Goal: Information Seeking & Learning: Find specific fact

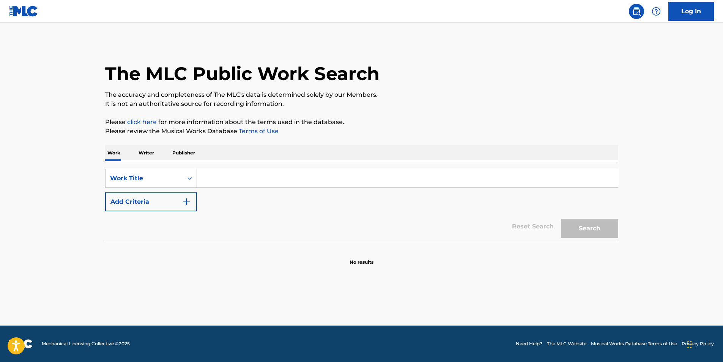
click at [235, 183] on input "Search Form" at bounding box center [407, 178] width 421 height 18
paste input "Labotomy"
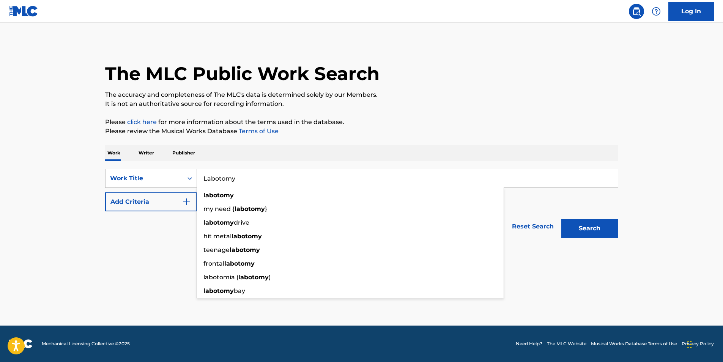
type input "Labotomy"
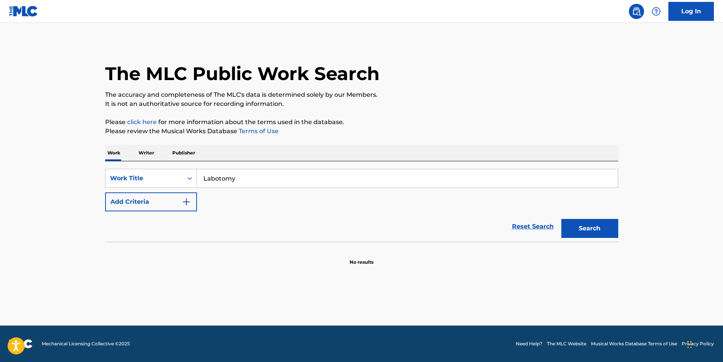
click at [181, 206] on button "Add Criteria" at bounding box center [151, 202] width 92 height 19
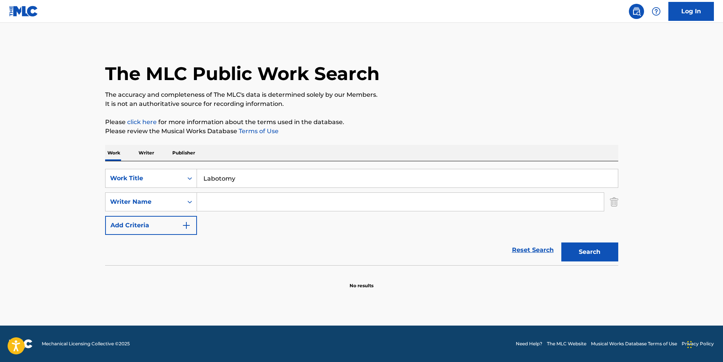
click at [260, 204] on input "Search Form" at bounding box center [400, 202] width 407 height 18
paste input "GREEN ORXNGE"
click at [601, 251] on button "Search" at bounding box center [590, 252] width 57 height 19
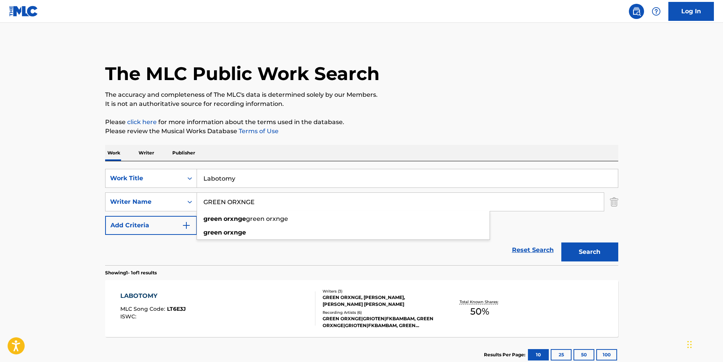
drag, startPoint x: 274, startPoint y: 209, endPoint x: 164, endPoint y: 212, distance: 110.5
click at [164, 212] on div "SearchWithCriteria2c3948ef-a4a2-4664-a720-e558447e3be5 Work Title Labotomy Sear…" at bounding box center [361, 202] width 513 height 66
paste input "[PERSON_NAME]"
click at [494, 100] on p "It is not an authoritative source for recording information." at bounding box center [361, 103] width 513 height 9
click at [584, 255] on button "Search" at bounding box center [590, 252] width 57 height 19
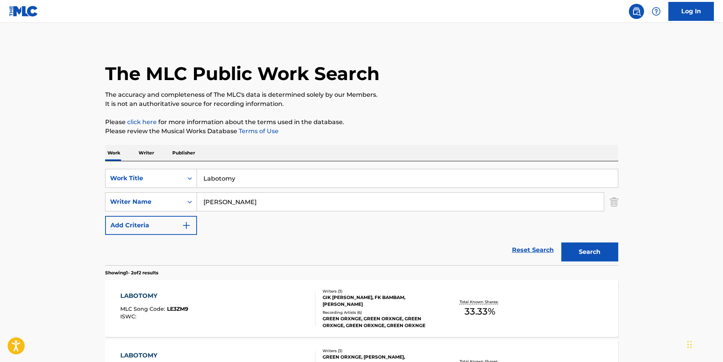
scroll to position [76, 0]
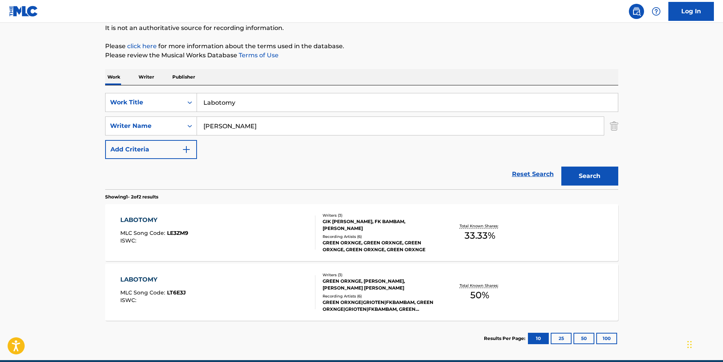
paste input "IK [PERSON_NAME]"
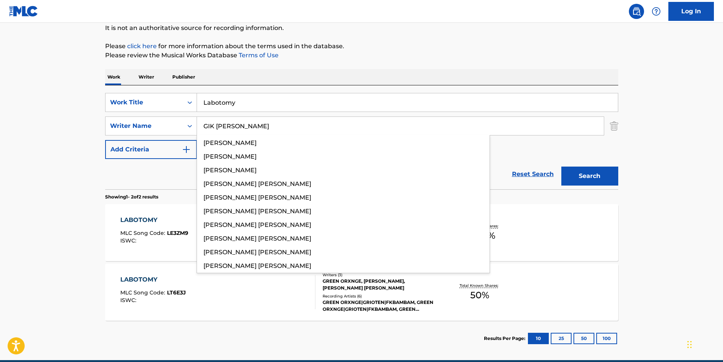
drag, startPoint x: 319, startPoint y: 131, endPoint x: 180, endPoint y: 136, distance: 138.7
click at [180, 136] on div "SearchWithCriteria2c3948ef-a4a2-4664-a720-e558447e3be5 Work Title Labotomy Sear…" at bounding box center [361, 126] width 513 height 66
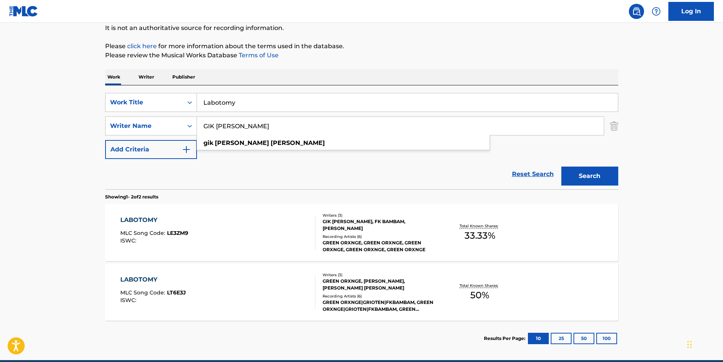
click at [534, 65] on div "The MLC Public Work Search The accuracy and completeness of The MLC's data is d…" at bounding box center [362, 161] width 532 height 391
click at [589, 178] on button "Search" at bounding box center [590, 176] width 57 height 19
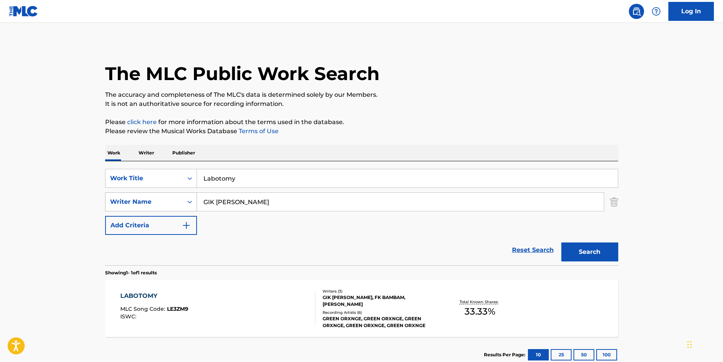
drag, startPoint x: 320, startPoint y: 200, endPoint x: 125, endPoint y: 201, distance: 195.9
click at [125, 201] on div "SearchWithCriteria92fec387-9d3f-4ab9-b700-872eaba7160b Writer Name GIK [PERSON_…" at bounding box center [361, 202] width 513 height 19
paste input "fk bambam"
drag, startPoint x: 517, startPoint y: 100, endPoint x: 521, endPoint y: 125, distance: 24.6
click at [518, 100] on p "It is not an authoritative source for recording information." at bounding box center [361, 103] width 513 height 9
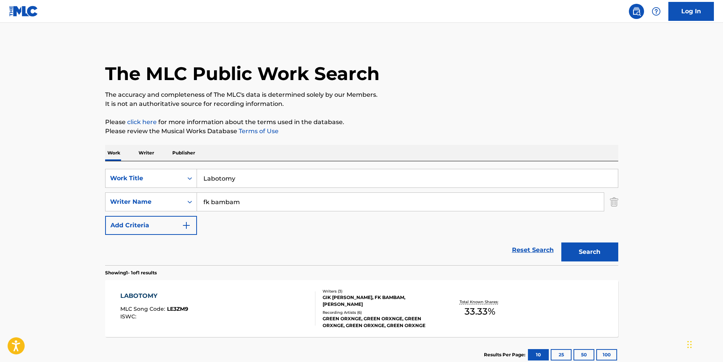
click at [575, 253] on button "Search" at bounding box center [590, 252] width 57 height 19
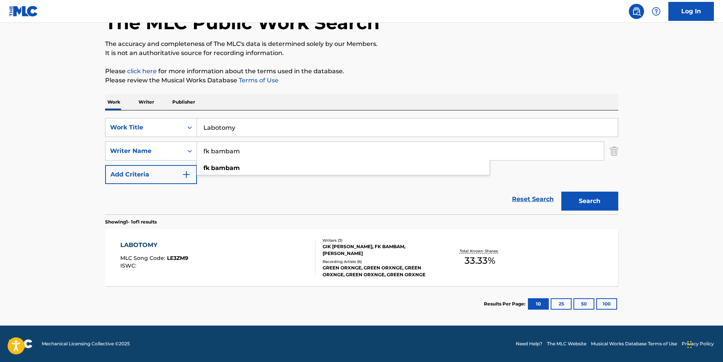
drag, startPoint x: 275, startPoint y: 150, endPoint x: 379, endPoint y: 152, distance: 103.7
click at [104, 153] on div "The MLC Public Work Search The accuracy and completeness of The MLC's data is d…" at bounding box center [362, 156] width 532 height 331
paste input "[PERSON_NAME]"
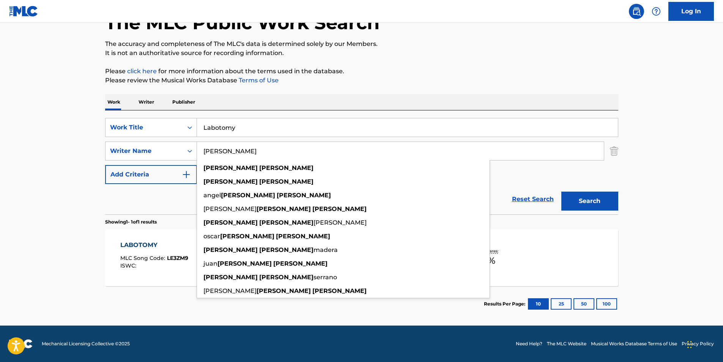
type input "[PERSON_NAME]"
click at [491, 109] on div "Work Writer Publisher" at bounding box center [361, 102] width 513 height 16
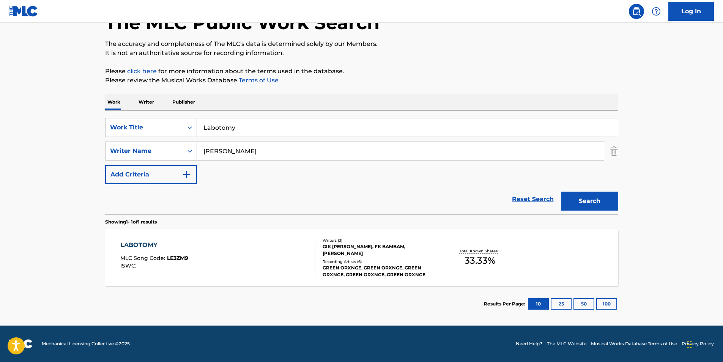
click at [590, 203] on button "Search" at bounding box center [590, 201] width 57 height 19
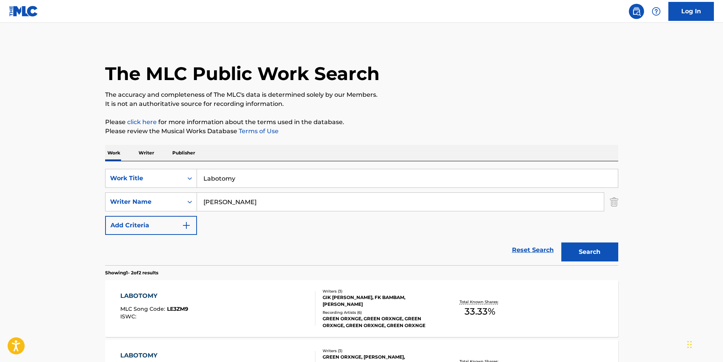
scroll to position [76, 0]
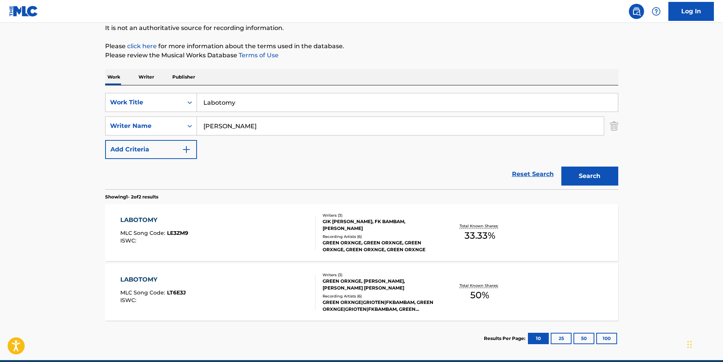
click at [222, 211] on div "LABOTOMY MLC Song Code : LE3ZM9 ISWC : Writers ( 3 ) GIK [PERSON_NAME], FK BAMB…" at bounding box center [361, 232] width 513 height 57
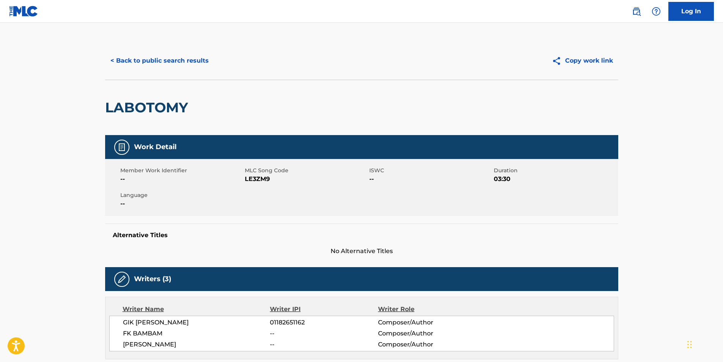
click at [140, 57] on button "< Back to public search results" at bounding box center [159, 60] width 109 height 19
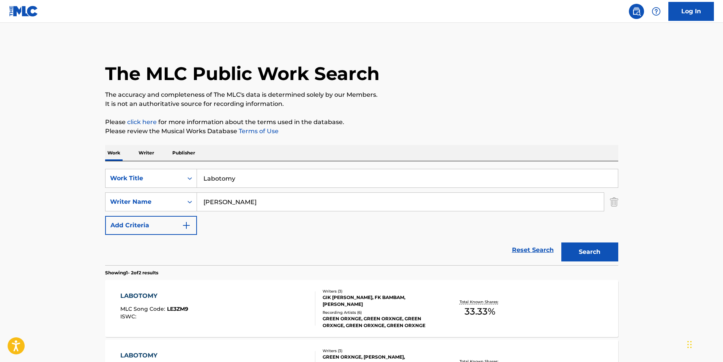
scroll to position [67, 0]
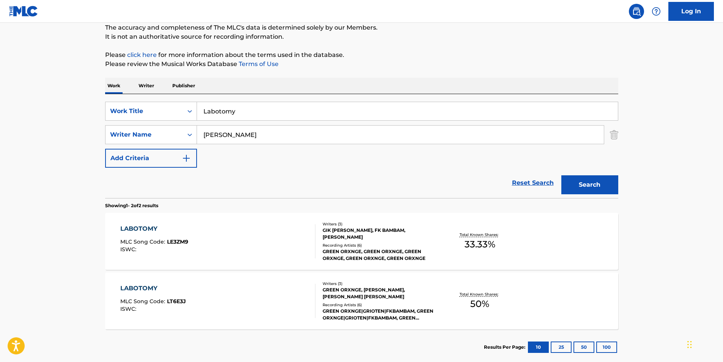
click at [162, 321] on div "LABOTOMY MLC Song Code : LT6E3J ISWC : Writers ( 3 ) GREEN ORXNGE, [PERSON_NAME…" at bounding box center [361, 301] width 513 height 57
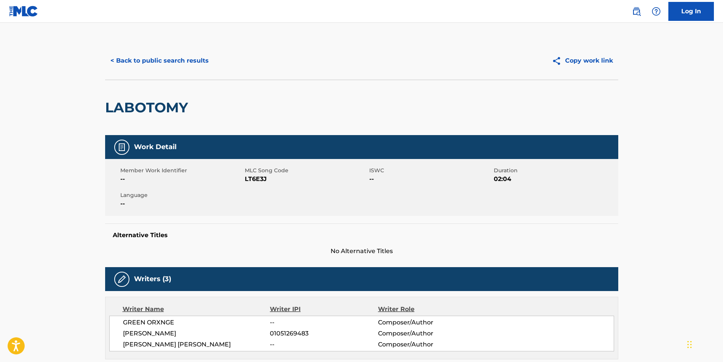
click at [166, 64] on button "< Back to public search results" at bounding box center [159, 60] width 109 height 19
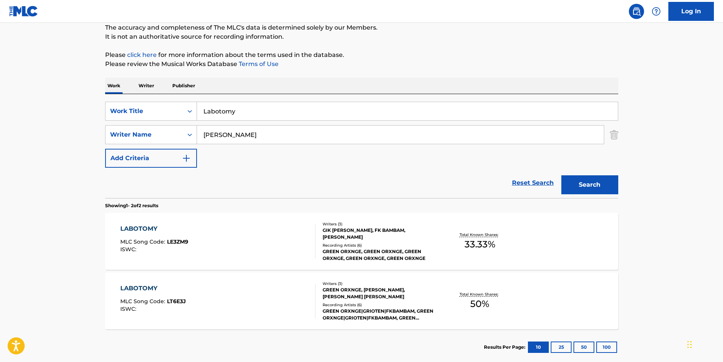
click at [266, 233] on div "LABOTOMY MLC Song Code : LE3ZM9 ISWC :" at bounding box center [217, 241] width 195 height 34
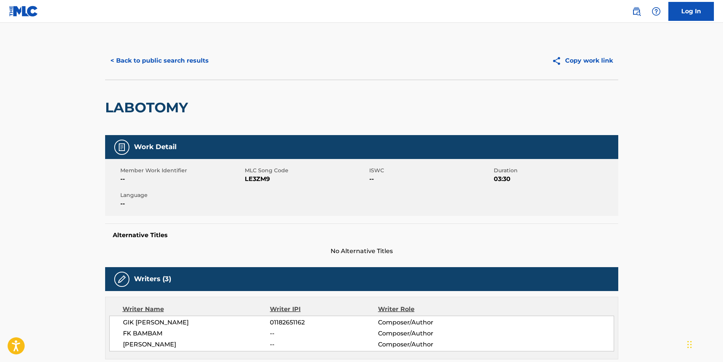
click at [249, 178] on span "LE3ZM9" at bounding box center [306, 179] width 123 height 9
copy span "LE3ZM9"
click at [118, 54] on button "< Back to public search results" at bounding box center [159, 60] width 109 height 19
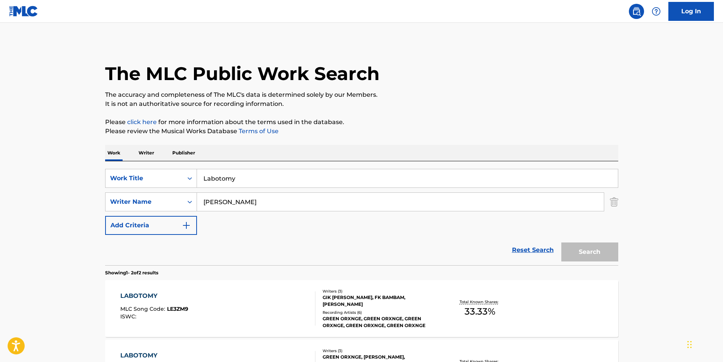
scroll to position [67, 0]
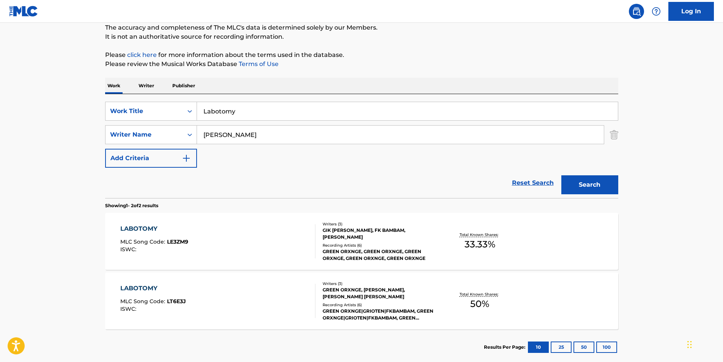
click at [167, 310] on div "ISWC :" at bounding box center [153, 309] width 66 height 6
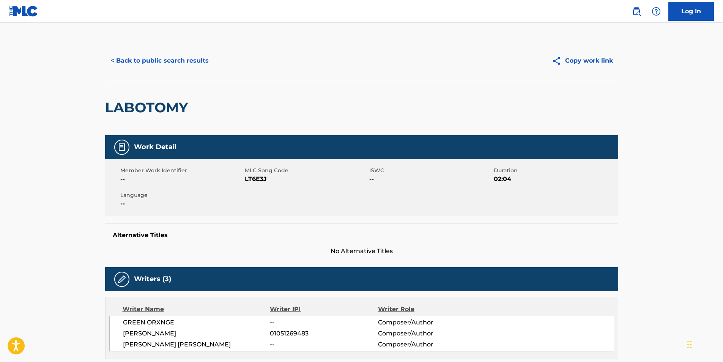
click at [254, 180] on span "LT6E3J" at bounding box center [306, 179] width 123 height 9
copy span "LT6E3J"
click at [129, 62] on button "< Back to public search results" at bounding box center [159, 60] width 109 height 19
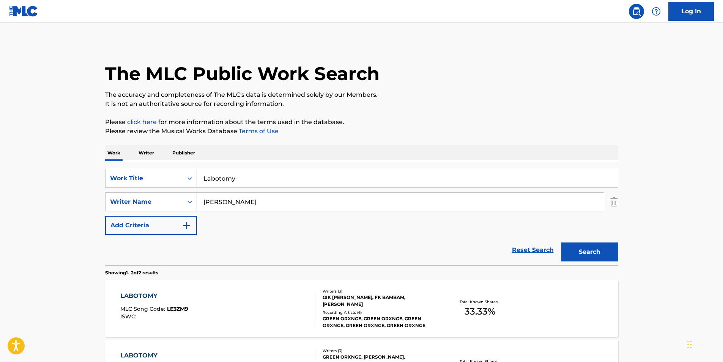
scroll to position [67, 0]
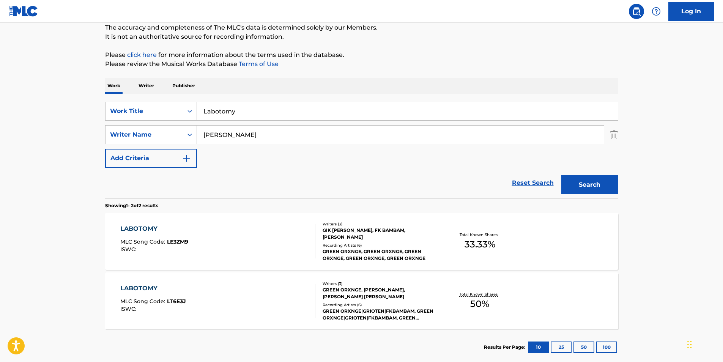
drag, startPoint x: 258, startPoint y: 108, endPoint x: -2, endPoint y: 115, distance: 259.4
click at [0, 115] on html "Accessibility Screen-Reader Guide, Feedback, and Issue Reporting | New window L…" at bounding box center [361, 114] width 723 height 362
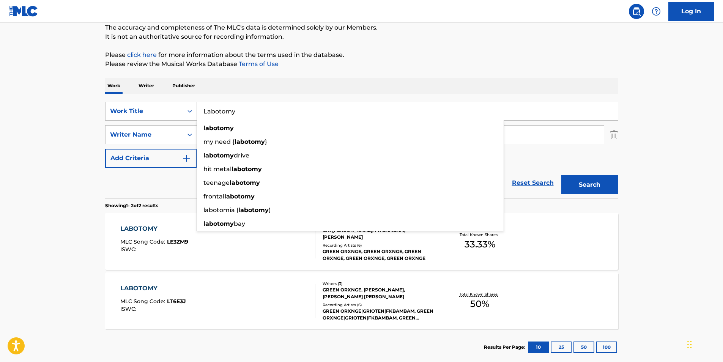
paste input "HALF LIFE"
type input "HALF LIFE"
click at [0, 125] on html "Accessibility Screen-Reader Guide, Feedback, and Issue Reporting | New window L…" at bounding box center [361, 114] width 723 height 362
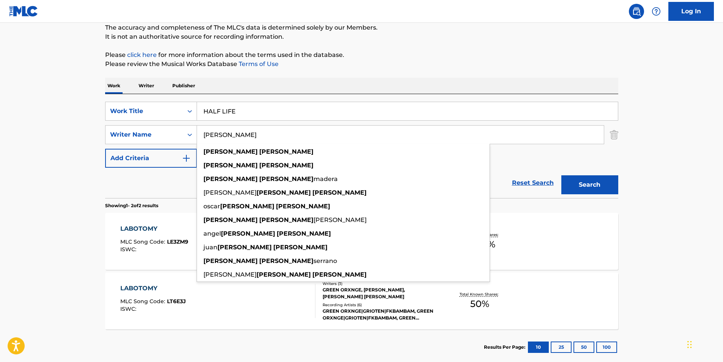
drag, startPoint x: 271, startPoint y: 137, endPoint x: 199, endPoint y: 134, distance: 72.2
click at [197, 129] on input "[PERSON_NAME]" at bounding box center [400, 135] width 407 height 18
paste input "Whether I"
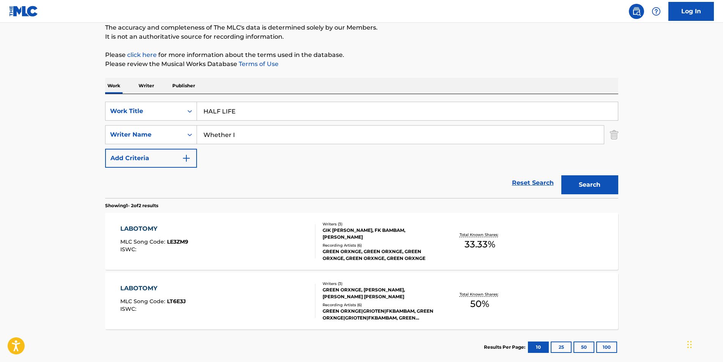
click at [583, 188] on button "Search" at bounding box center [590, 184] width 57 height 19
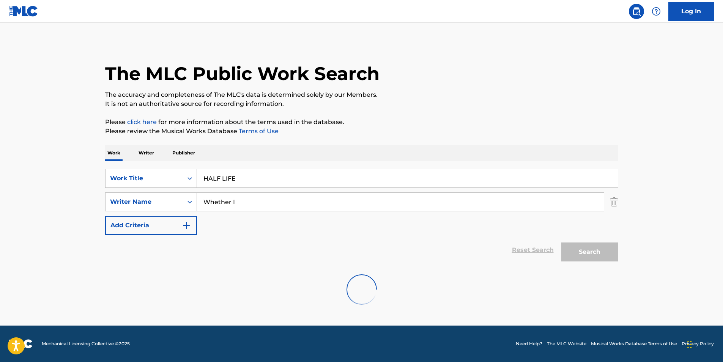
scroll to position [0, 0]
drag, startPoint x: 246, startPoint y: 206, endPoint x: 439, endPoint y: 114, distance: 213.0
click at [129, 218] on div "SearchWithCriteria2c3948ef-a4a2-4664-a720-e558447e3be5 Work Title HALF LIFE Sea…" at bounding box center [361, 202] width 513 height 66
paste input "[PERSON_NAME]"
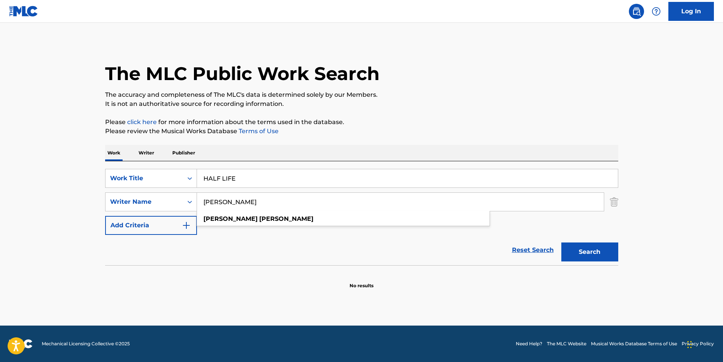
click at [443, 107] on p "It is not an authoritative source for recording information." at bounding box center [361, 103] width 513 height 9
click at [599, 253] on button "Search" at bounding box center [590, 252] width 57 height 19
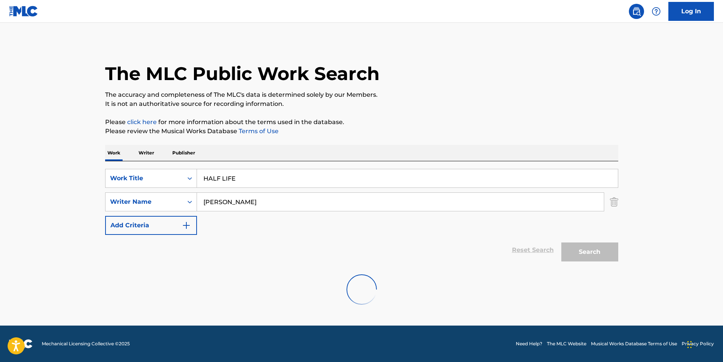
click at [280, 206] on input "[PERSON_NAME]" at bounding box center [400, 202] width 407 height 18
click at [246, 201] on input "[PERSON_NAME]" at bounding box center [400, 202] width 407 height 18
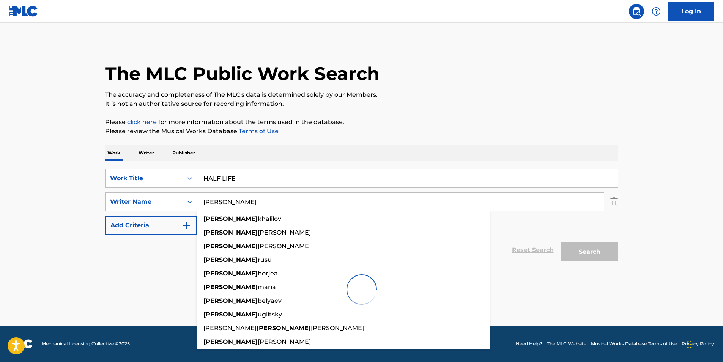
type input "[PERSON_NAME]"
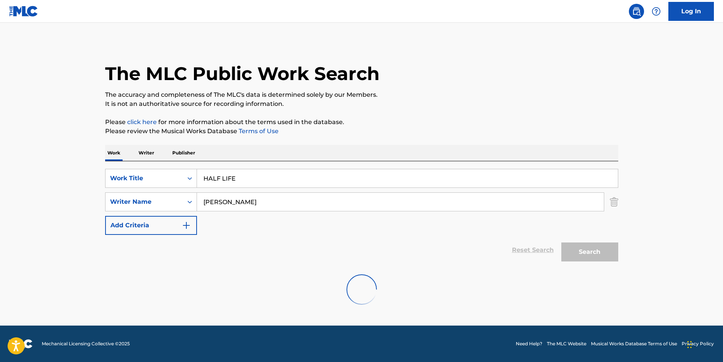
click at [584, 251] on div "Search" at bounding box center [588, 250] width 61 height 30
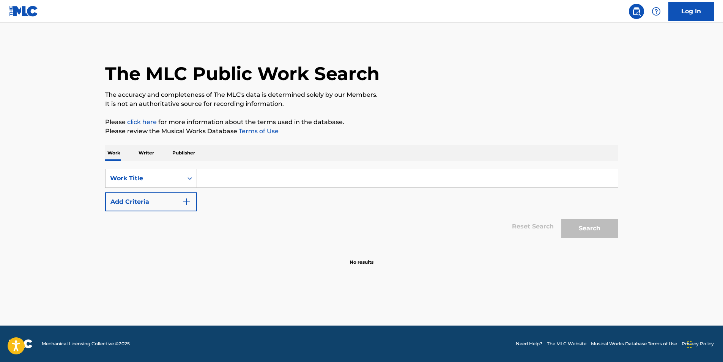
click at [175, 204] on button "Add Criteria" at bounding box center [151, 202] width 92 height 19
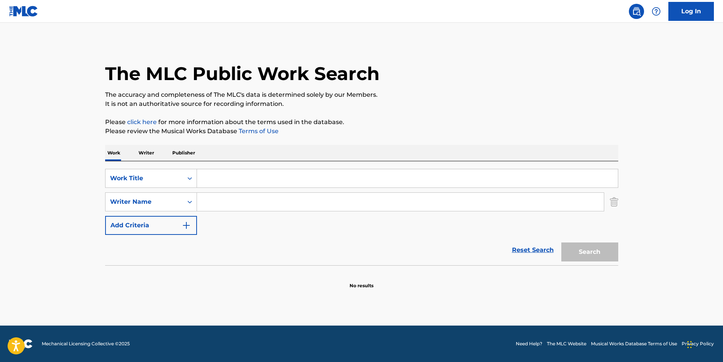
click at [240, 205] on input "Search Form" at bounding box center [400, 202] width 407 height 18
paste input "[PERSON_NAME]"
type input "[PERSON_NAME]"
click at [249, 180] on input "Search Form" at bounding box center [407, 178] width 421 height 18
paste input "HALF LIFE"
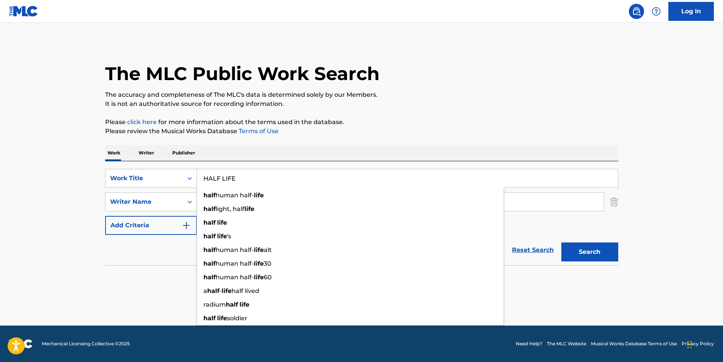
type input "HALF LIFE"
click at [595, 254] on button "Search" at bounding box center [590, 252] width 57 height 19
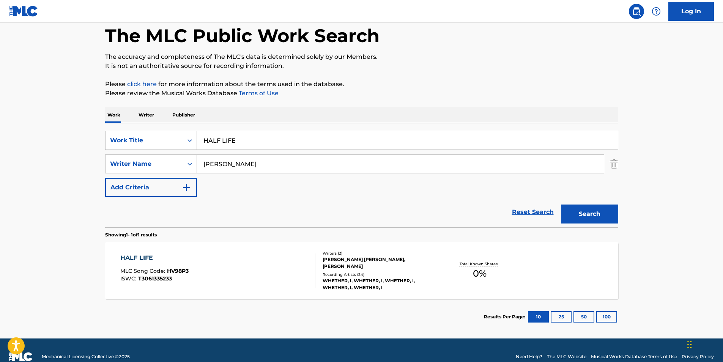
scroll to position [51, 0]
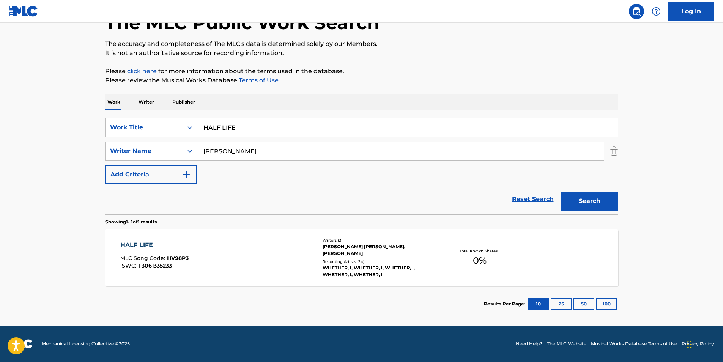
click at [297, 144] on input "[PERSON_NAME]" at bounding box center [400, 151] width 407 height 18
drag, startPoint x: 296, startPoint y: 147, endPoint x: 199, endPoint y: 144, distance: 97.3
click at [167, 165] on div "SearchWithCriteria0f971920-e623-4947-bec0-9c6ef590a1a3 Work Title HALF LIFE Sea…" at bounding box center [361, 151] width 513 height 66
paste input "JOSHUA MICHAEL CALHOUN"
type input "JOSHUA MICHAEL CALHOUN"
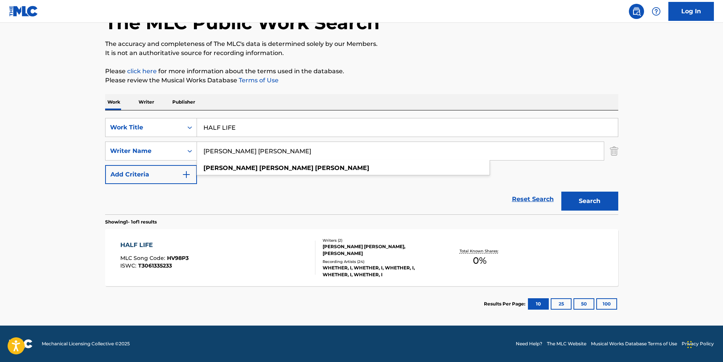
click at [507, 68] on p "Please click here for more information about the terms used in the database." at bounding box center [361, 71] width 513 height 9
click at [584, 195] on button "Search" at bounding box center [590, 201] width 57 height 19
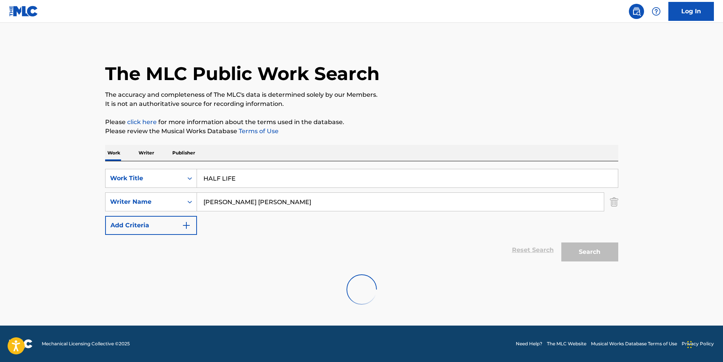
scroll to position [0, 0]
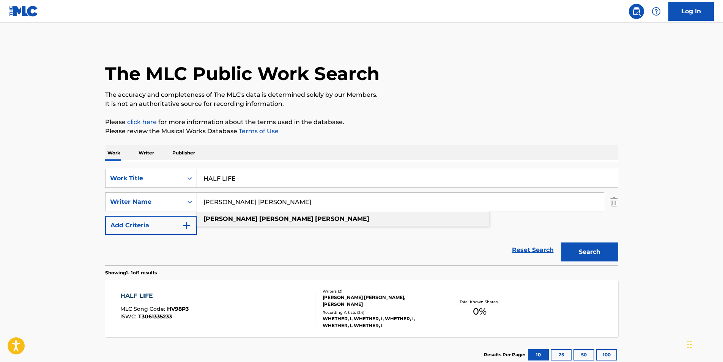
drag, startPoint x: 317, startPoint y: 205, endPoint x: 194, endPoint y: 215, distance: 123.4
click at [194, 215] on div "SearchWithCriteria0f971920-e623-4947-bec0-9c6ef590a1a3 Work Title HALF LIFE Sea…" at bounding box center [361, 202] width 513 height 66
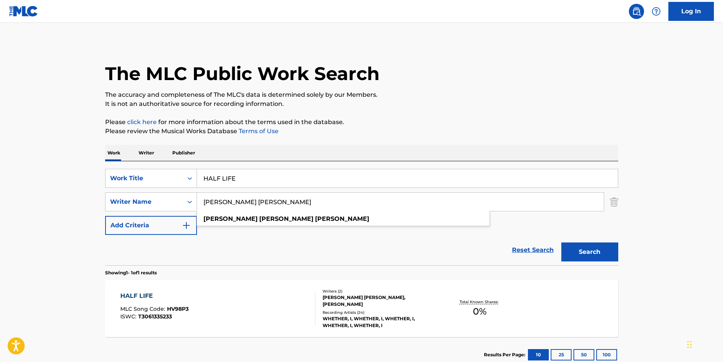
scroll to position [51, 0]
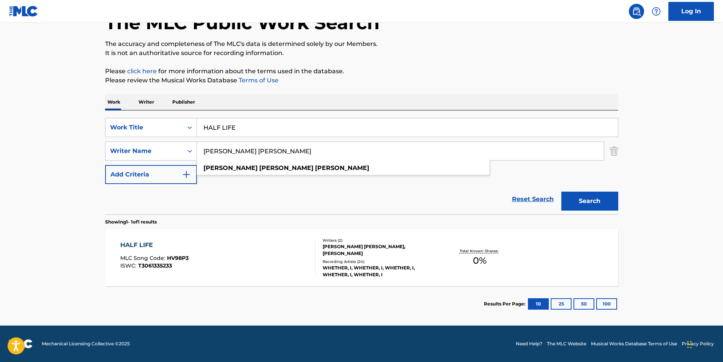
click at [167, 267] on span "T3061335233" at bounding box center [155, 265] width 34 height 7
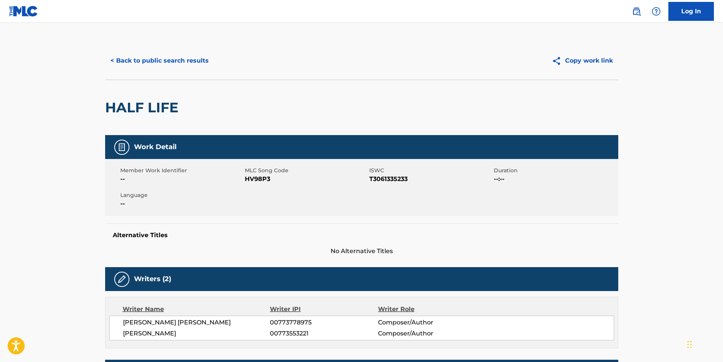
click at [249, 180] on span "HV98P3" at bounding box center [306, 179] width 123 height 9
copy span "HV98P3"
click at [190, 63] on button "< Back to public search results" at bounding box center [159, 60] width 109 height 19
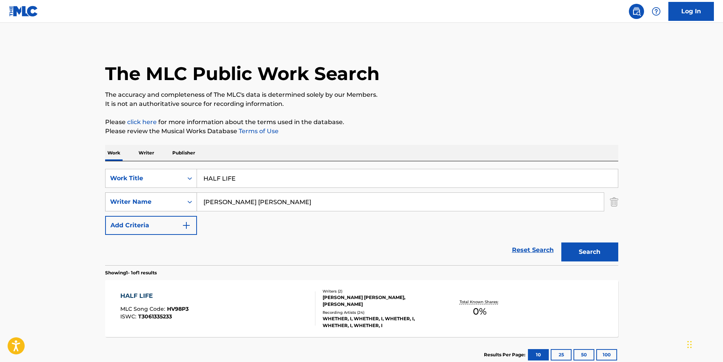
drag, startPoint x: 257, startPoint y: 182, endPoint x: 122, endPoint y: 193, distance: 135.7
click at [122, 193] on div "SearchWithCriteria0f971920-e623-4947-bec0-9c6ef590a1a3 Work Title HALF LIFE Sea…" at bounding box center [361, 202] width 513 height 66
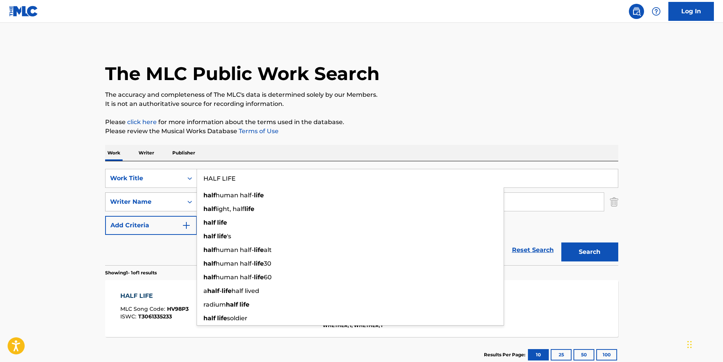
paste input "FLOWING ZEN"
type input "FLOWING ZEN"
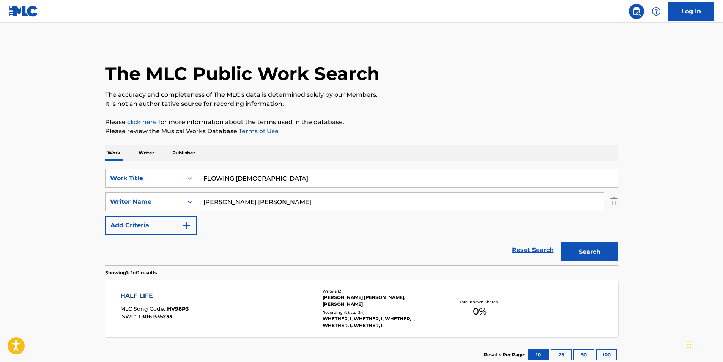
click at [403, 114] on div "The MLC Public Work Search The accuracy and completeness of The MLC's data is d…" at bounding box center [362, 207] width 532 height 331
paste input "Shastro & Raphael"
drag, startPoint x: 293, startPoint y: 202, endPoint x: 117, endPoint y: 205, distance: 176.6
click at [115, 205] on div "SearchWithCriteria82613769-7d4c-474b-bede-82430d42dbab Writer Name Shastro & Ra…" at bounding box center [361, 202] width 513 height 19
click at [228, 203] on input "Shastro & Raphael" at bounding box center [400, 202] width 407 height 18
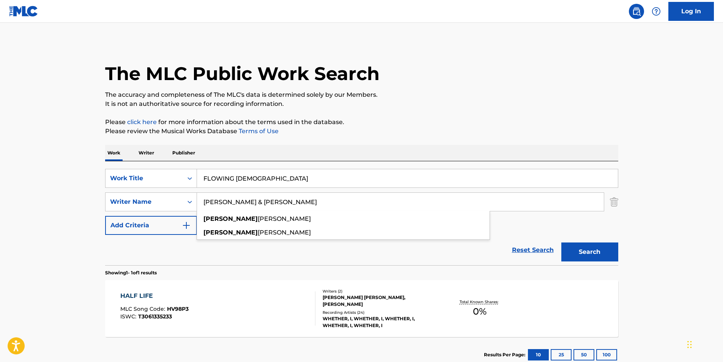
drag, startPoint x: 228, startPoint y: 203, endPoint x: 323, endPoint y: 203, distance: 94.9
click at [323, 203] on input "Shastro & Raphael" at bounding box center [400, 202] width 407 height 18
click at [472, 79] on div "The MLC Public Work Search" at bounding box center [361, 69] width 513 height 55
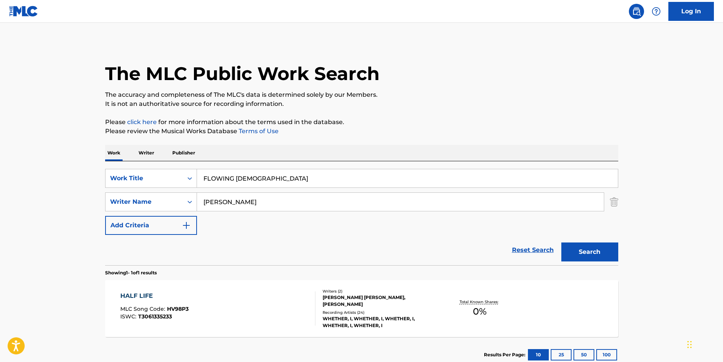
click at [586, 249] on button "Search" at bounding box center [590, 252] width 57 height 19
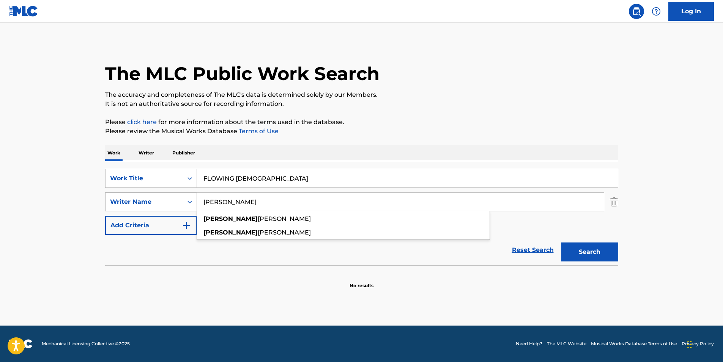
paste input "& Raphael"
drag, startPoint x: 282, startPoint y: 207, endPoint x: 163, endPoint y: 202, distance: 119.7
click at [163, 202] on div "SearchWithCriteria82613769-7d4c-474b-bede-82430d42dbab Writer Name Shastro shas…" at bounding box center [361, 202] width 513 height 19
drag, startPoint x: 146, startPoint y: 204, endPoint x: -2, endPoint y: 213, distance: 147.6
click at [0, 213] on html "Accessibility Screen-Reader Guide, Feedback, and Issue Reporting | New window L…" at bounding box center [361, 181] width 723 height 362
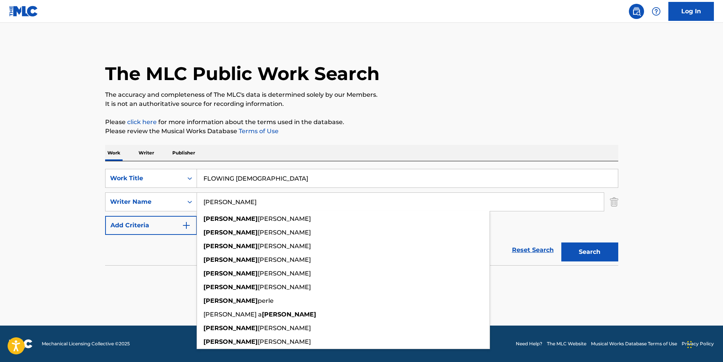
click at [562, 243] on button "Search" at bounding box center [590, 252] width 57 height 19
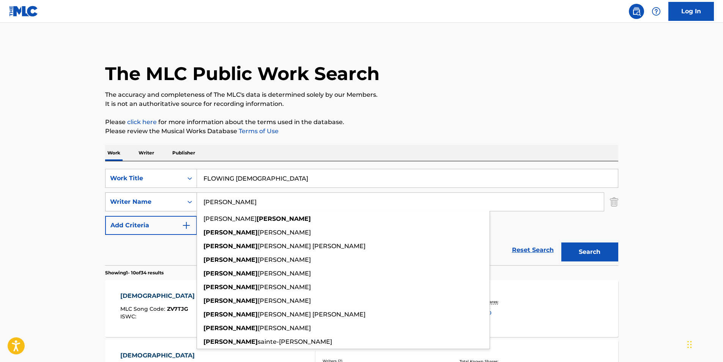
paste input "PINEL RAPHAEL"
drag, startPoint x: 264, startPoint y: 199, endPoint x: 167, endPoint y: 200, distance: 97.6
click at [167, 200] on div "SearchWithCriteria82613769-7d4c-474b-bede-82430d42dbab Writer Name PINEL RAPHAE…" at bounding box center [361, 202] width 513 height 19
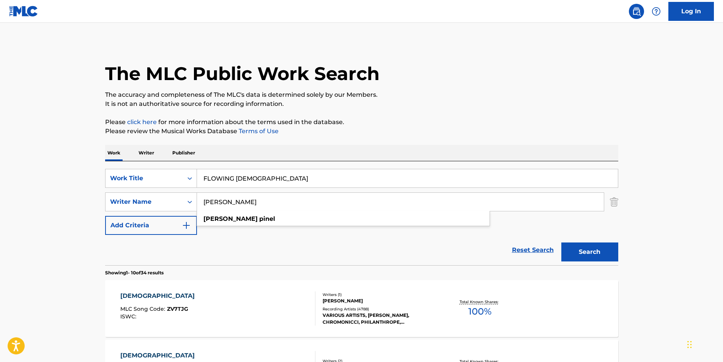
click at [429, 89] on div "The MLC Public Work Search" at bounding box center [361, 69] width 513 height 55
click at [587, 256] on button "Search" at bounding box center [590, 252] width 57 height 19
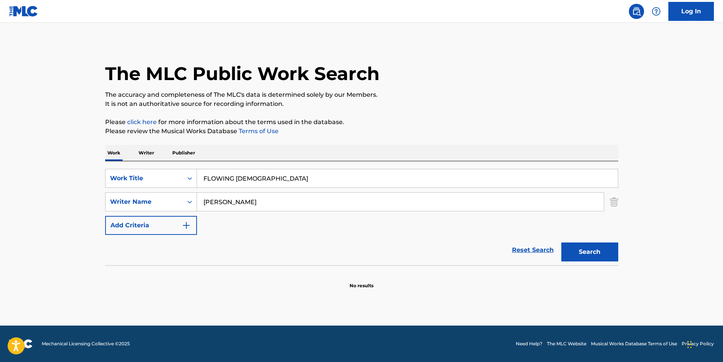
click at [243, 208] on input "PINEL RAPHAEL" at bounding box center [400, 202] width 407 height 18
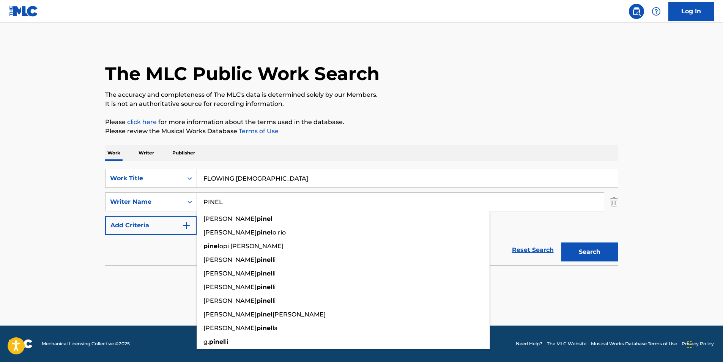
click at [580, 64] on div "The MLC Public Work Search" at bounding box center [361, 69] width 513 height 55
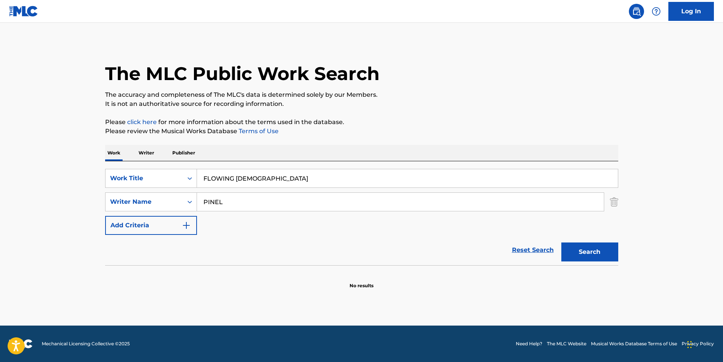
click at [569, 259] on button "Search" at bounding box center [590, 252] width 57 height 19
click at [600, 258] on button "Search" at bounding box center [590, 252] width 57 height 19
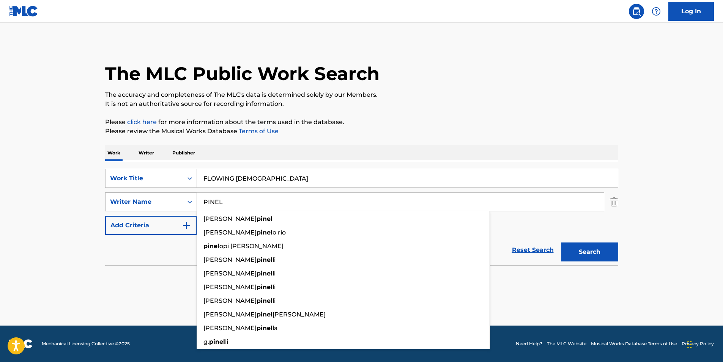
paste input "RAPHAEL"
drag, startPoint x: 154, startPoint y: 208, endPoint x: 150, endPoint y: 208, distance: 4.2
click at [150, 208] on div "SearchWithCriteria82613769-7d4c-474b-bede-82430d42dbab Writer Name PINEL jeremy…" at bounding box center [361, 202] width 513 height 19
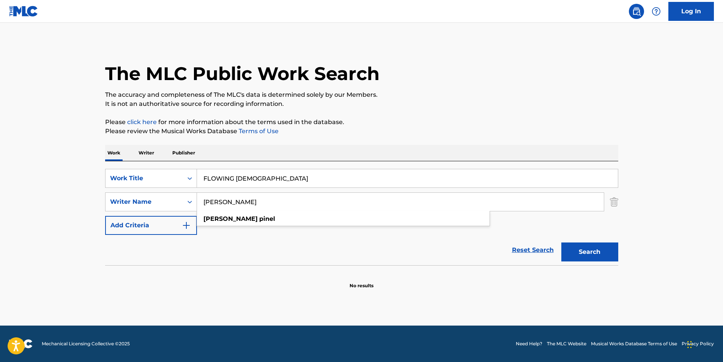
click at [208, 202] on input "PINEL RAPHAEL" at bounding box center [400, 202] width 407 height 18
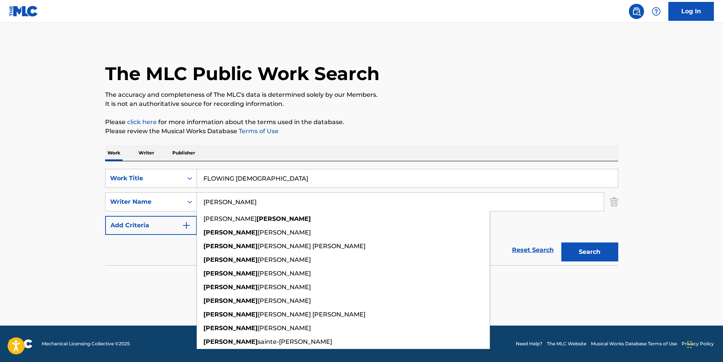
click at [557, 91] on p "The accuracy and completeness of The MLC's data is determined solely by our Mem…" at bounding box center [361, 94] width 513 height 9
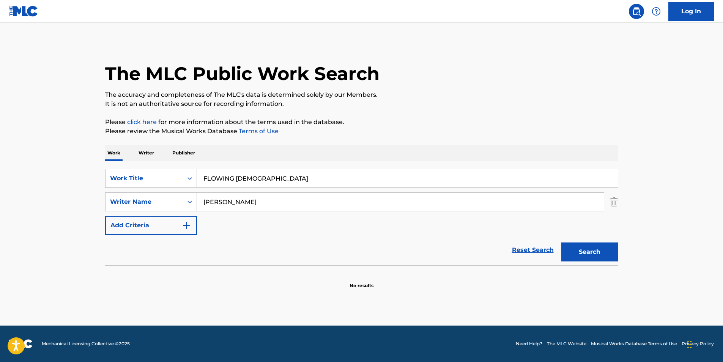
click at [586, 257] on button "Search" at bounding box center [590, 252] width 57 height 19
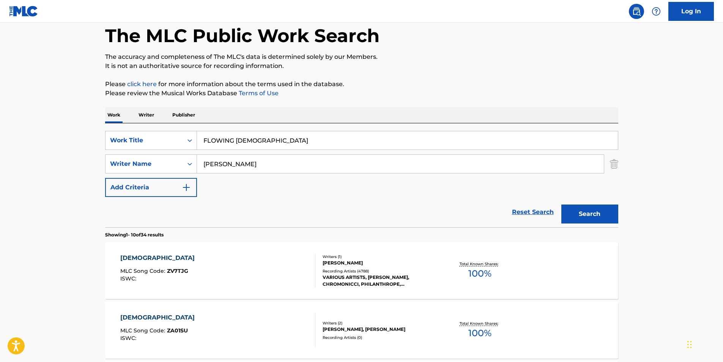
scroll to position [76, 0]
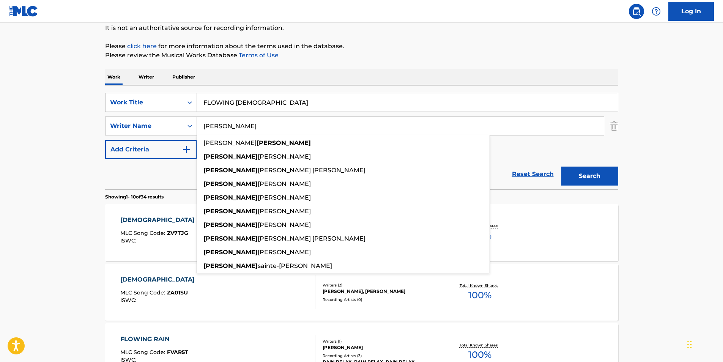
drag, startPoint x: 261, startPoint y: 130, endPoint x: 153, endPoint y: 146, distance: 109.3
click at [153, 146] on div "SearchWithCriteria0f971920-e623-4947-bec0-9c6ef590a1a3 Work Title FLOWING ZEN S…" at bounding box center [361, 126] width 513 height 66
paste input "ODELLA SAVERIO"
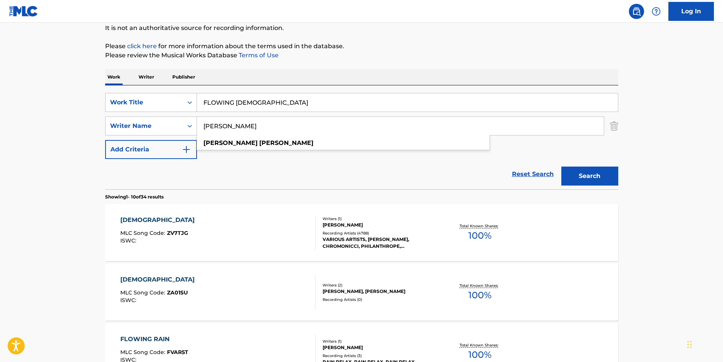
type input "RODELLA SAVERIO"
click at [406, 70] on div "Work Writer Publisher" at bounding box center [361, 77] width 513 height 16
click at [607, 169] on button "Search" at bounding box center [590, 176] width 57 height 19
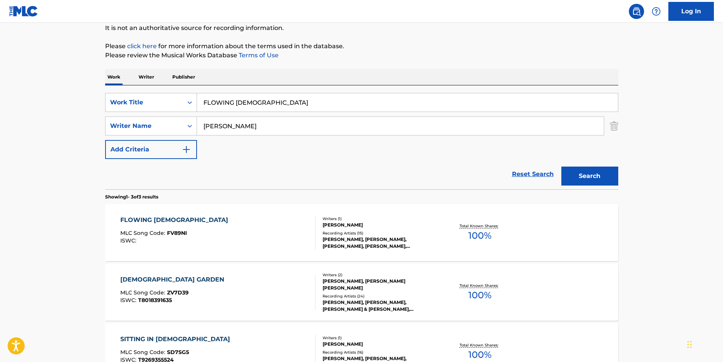
click at [244, 234] on div "FLOWING ZEN MLC Song Code : FV89NI ISWC :" at bounding box center [217, 233] width 195 height 34
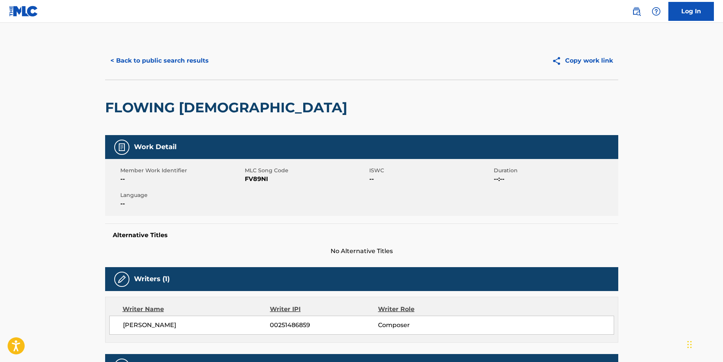
click at [212, 69] on div "< Back to public search results" at bounding box center [233, 60] width 257 height 19
click at [142, 62] on button "< Back to public search results" at bounding box center [159, 60] width 109 height 19
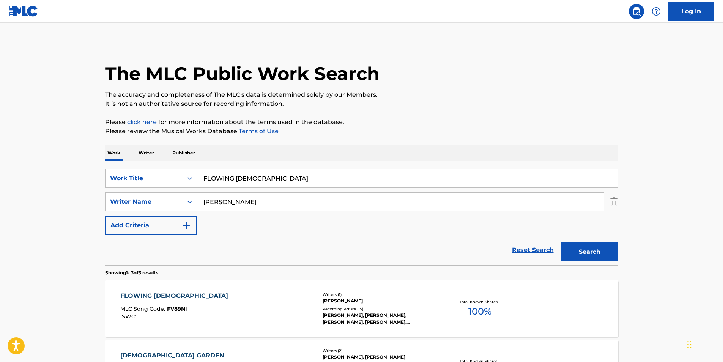
scroll to position [76, 0]
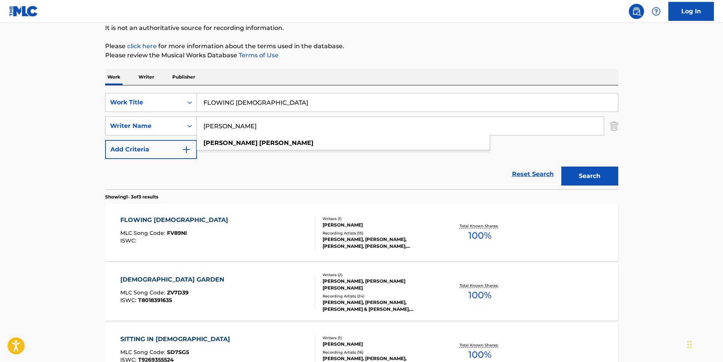
drag, startPoint x: 282, startPoint y: 129, endPoint x: 192, endPoint y: 132, distance: 90.0
click at [192, 132] on div "SearchWithCriteria82613769-7d4c-474b-bede-82430d42dbab Writer Name RODELLA SAVE…" at bounding box center [361, 126] width 513 height 19
click at [360, 57] on p "Please review the Musical Works Database Terms of Use" at bounding box center [361, 55] width 513 height 9
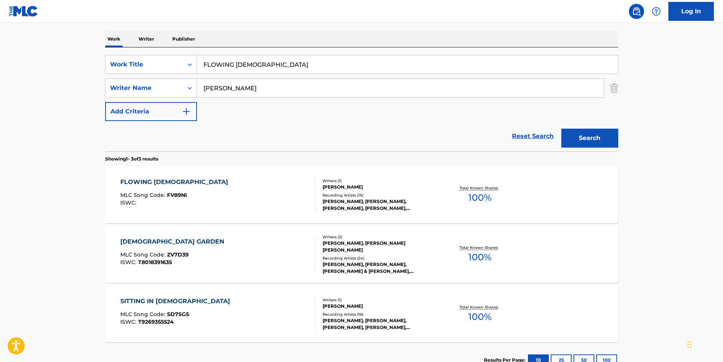
scroll to position [152, 0]
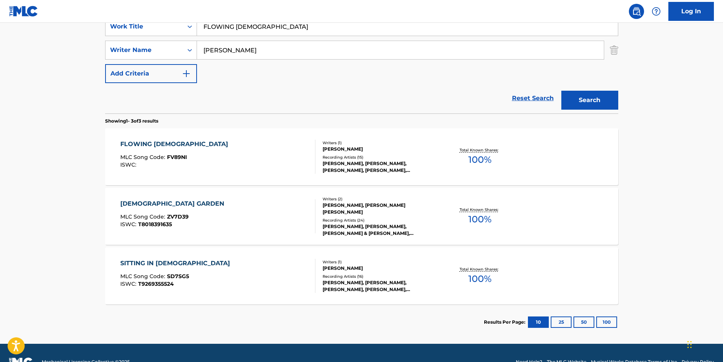
click at [219, 173] on div "FLOWING ZEN MLC Song Code : FV89NI ISWC :" at bounding box center [217, 157] width 195 height 34
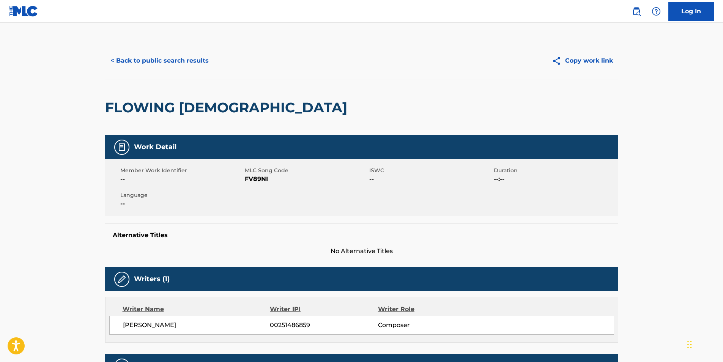
click at [159, 59] on button "< Back to public search results" at bounding box center [159, 60] width 109 height 19
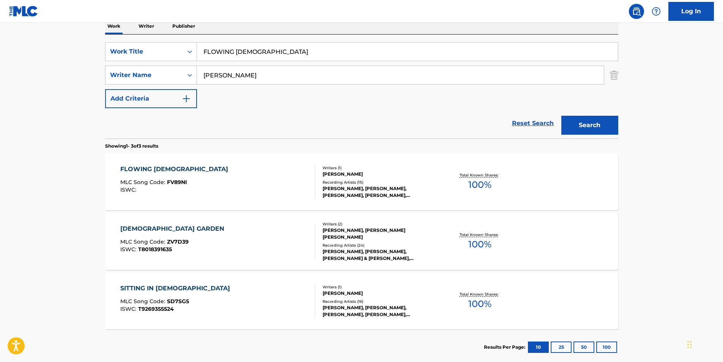
scroll to position [170, 0]
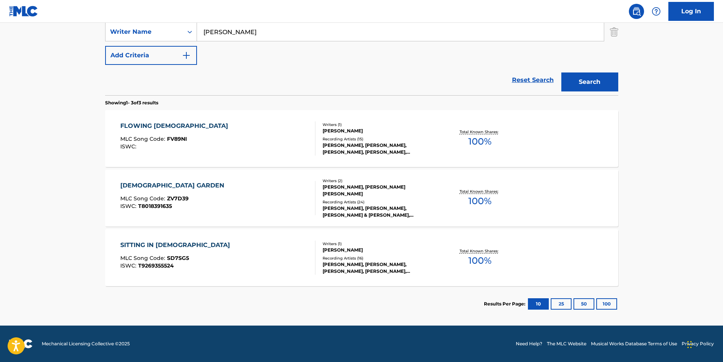
click at [284, 158] on div "FLOWING ZEN MLC Song Code : FV89NI ISWC : Writers ( 1 ) SAVERIO RODELLA Recordi…" at bounding box center [361, 138] width 513 height 57
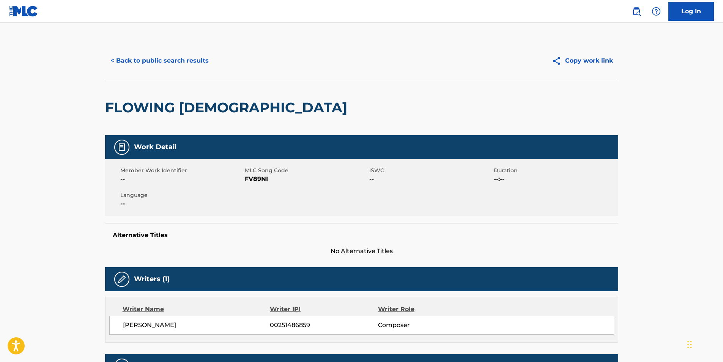
click at [169, 55] on button "< Back to public search results" at bounding box center [159, 60] width 109 height 19
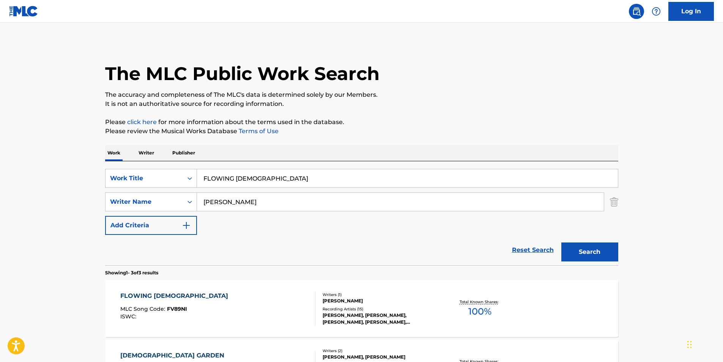
scroll to position [127, 0]
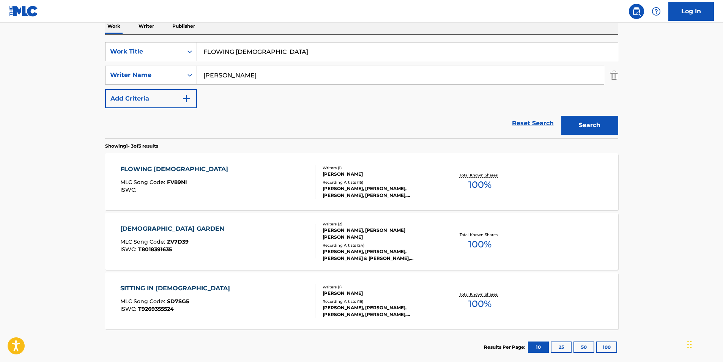
click at [172, 185] on span "FV89NI" at bounding box center [177, 182] width 20 height 7
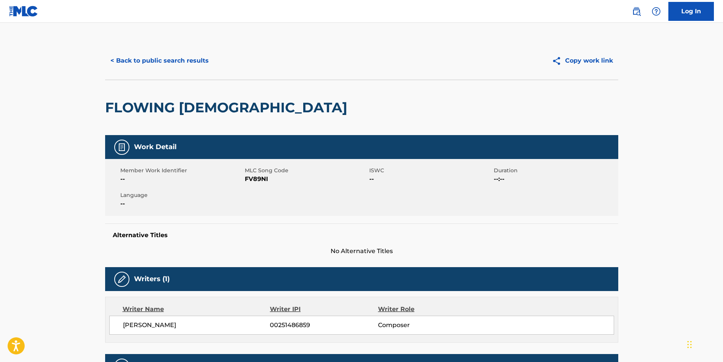
click at [255, 180] on span "FV89NI" at bounding box center [306, 179] width 123 height 9
copy span "FV89NI"
click at [203, 60] on button "< Back to public search results" at bounding box center [159, 60] width 109 height 19
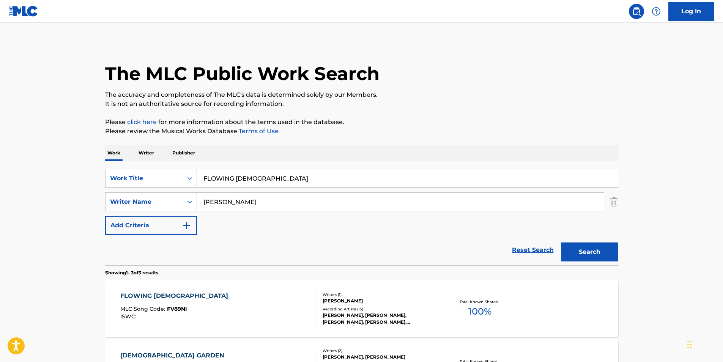
scroll to position [127, 0]
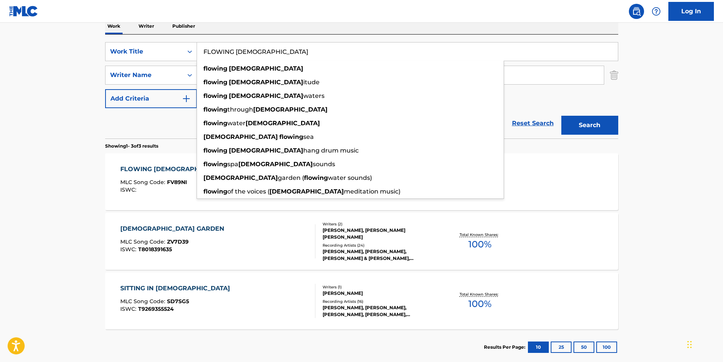
drag, startPoint x: 169, startPoint y: 64, endPoint x: 98, endPoint y: 77, distance: 71.6
click at [117, 74] on div "SearchWithCriteria0f971920-e623-4947-bec0-9c6ef590a1a3 Work Title FLOWING ZEN f…" at bounding box center [361, 75] width 513 height 66
paste input "Blue Lobelia"
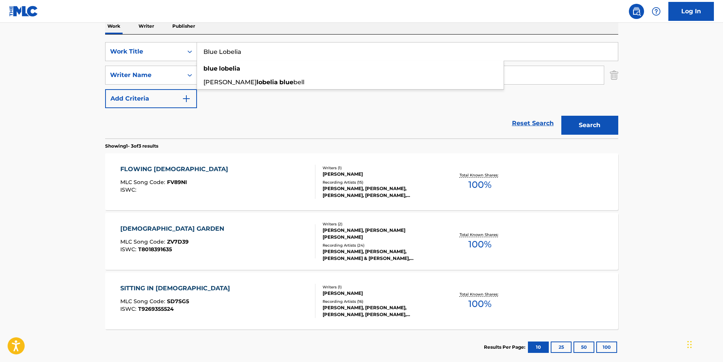
type input "Blue Lobelia"
click at [36, 95] on main "The MLC Public Work Search The accuracy and completeness of The MLC's data is d…" at bounding box center [361, 132] width 723 height 473
paste input "etro"
drag, startPoint x: 283, startPoint y: 72, endPoint x: 538, endPoint y: 90, distance: 255.0
click at [151, 90] on div "SearchWithCriteria0f971920-e623-4947-bec0-9c6ef590a1a3 Work Title Blue Lobelia …" at bounding box center [361, 75] width 513 height 66
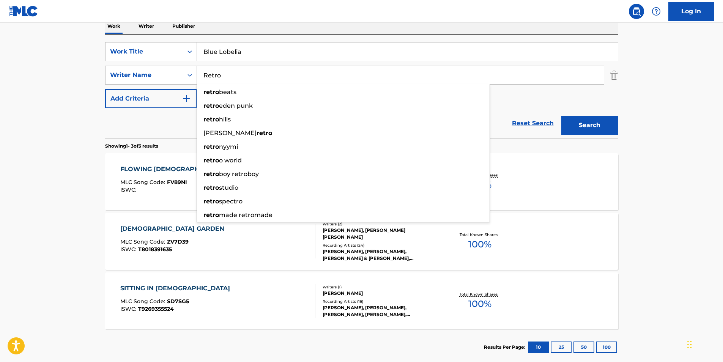
click at [689, 88] on main "The MLC Public Work Search The accuracy and completeness of The MLC's data is d…" at bounding box center [361, 132] width 723 height 473
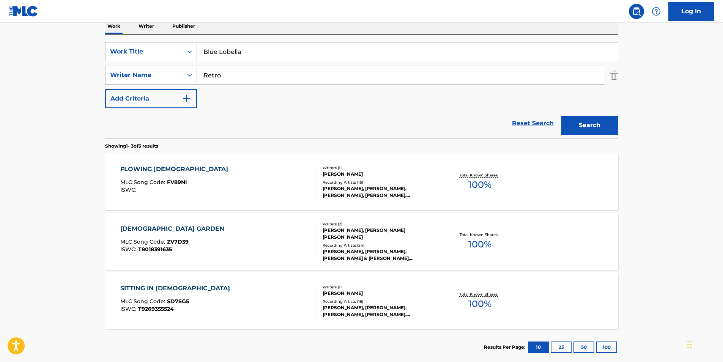
click at [610, 128] on button "Search" at bounding box center [590, 125] width 57 height 19
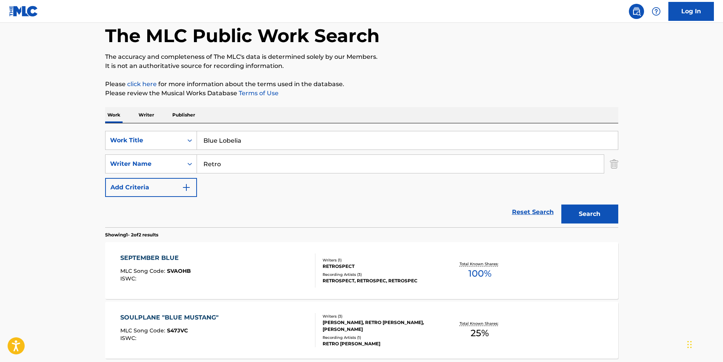
scroll to position [76, 0]
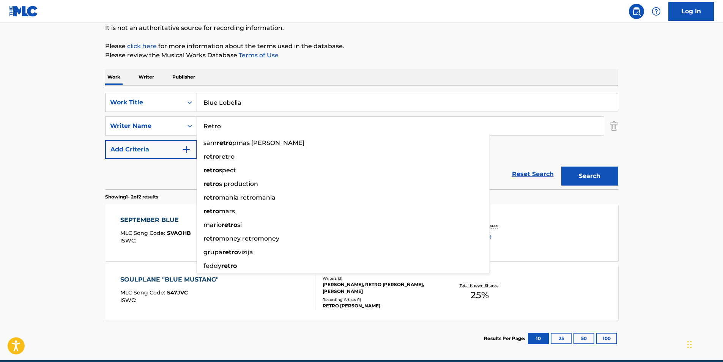
type input "v"
drag, startPoint x: 260, startPoint y: 133, endPoint x: 169, endPoint y: 140, distance: 91.4
click at [169, 140] on div "SearchWithCriteria0f971920-e623-4947-bec0-9c6ef590a1a3 Work Title Blue Lobelia …" at bounding box center [361, 126] width 513 height 66
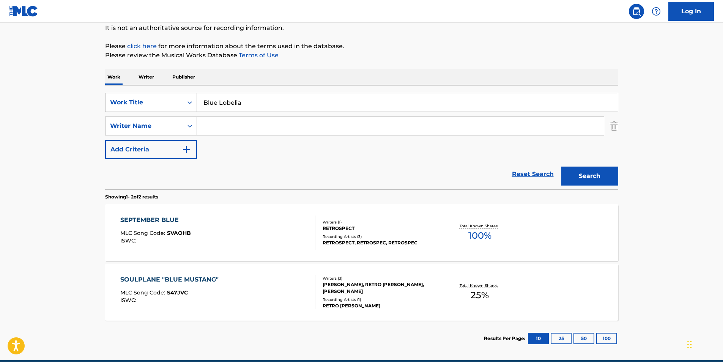
paste input "Panagiotakis Nikolaos"
click at [593, 174] on button "Search" at bounding box center [590, 176] width 57 height 19
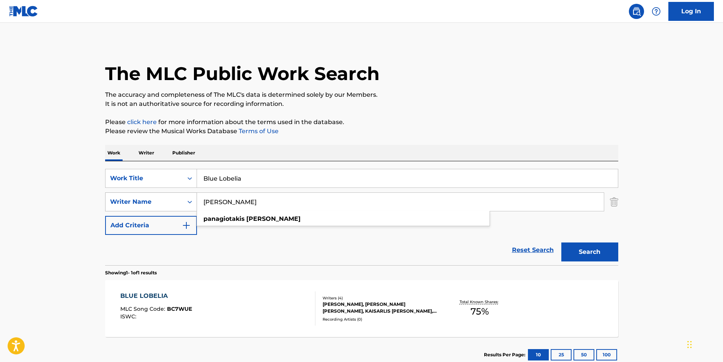
paste input "Georgiadis Gerasimos Theodor"
drag, startPoint x: 303, startPoint y: 202, endPoint x: 179, endPoint y: 204, distance: 123.8
click at [179, 204] on div "SearchWithCriteria82613769-7d4c-474b-bede-82430d42dbab Writer Name Georgiadis G…" at bounding box center [361, 202] width 513 height 19
click at [548, 74] on div "The MLC Public Work Search" at bounding box center [361, 69] width 513 height 55
click at [568, 249] on button "Search" at bounding box center [590, 252] width 57 height 19
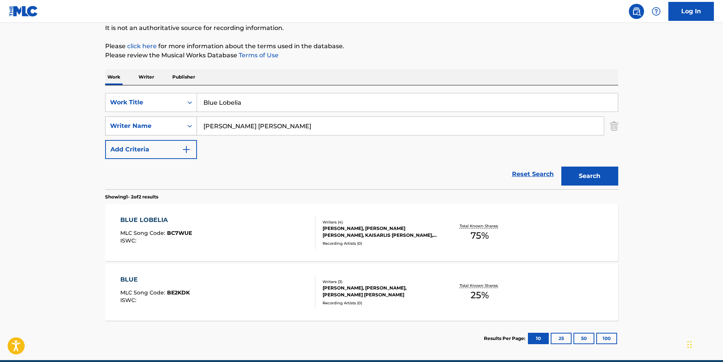
scroll to position [110, 0]
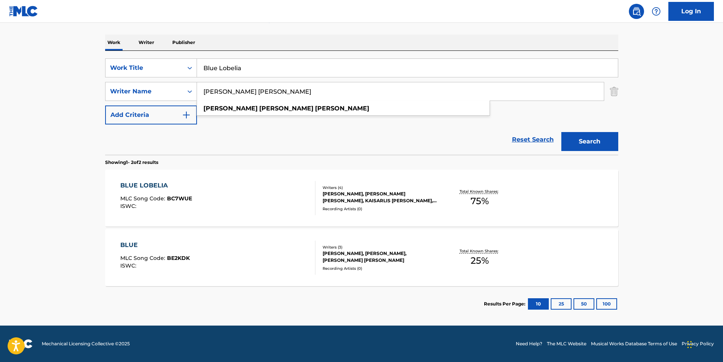
paste input "Tzianis Christof"
drag, startPoint x: 316, startPoint y: 88, endPoint x: 113, endPoint y: 122, distance: 205.4
click at [113, 122] on div "SearchWithCriteria0f971920-e623-4947-bec0-9c6ef590a1a3 Work Title Blue Lobelia …" at bounding box center [361, 91] width 513 height 66
click at [617, 111] on div "SearchWithCriteria0f971920-e623-4947-bec0-9c6ef590a1a3 Work Title Blue Lobelia …" at bounding box center [361, 91] width 513 height 66
click at [601, 141] on button "Search" at bounding box center [590, 141] width 57 height 19
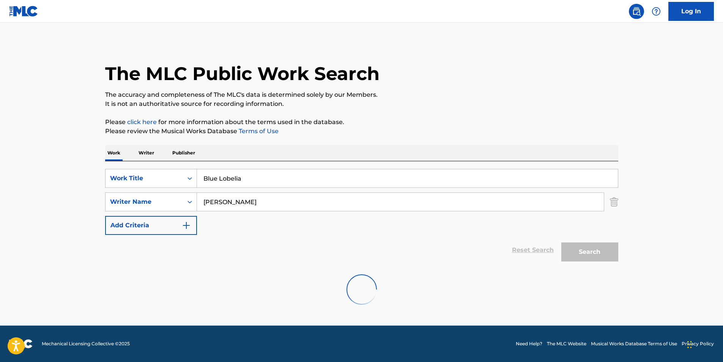
scroll to position [0, 0]
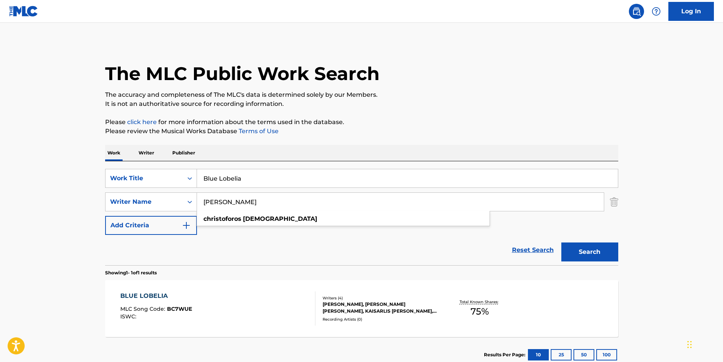
paste input "Kaisarlis Damianos Kosma"
drag, startPoint x: 303, startPoint y: 200, endPoint x: 107, endPoint y: 246, distance: 202.0
click at [104, 246] on div "The MLC Public Work Search The accuracy and completeness of The MLC's data is d…" at bounding box center [362, 207] width 532 height 331
type input "Kaisarlis Damianos Kosmas"
click at [439, 56] on div "The MLC Public Work Search" at bounding box center [361, 69] width 513 height 55
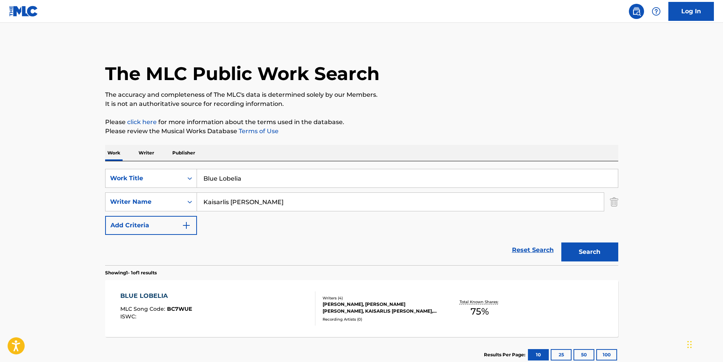
click at [566, 254] on button "Search" at bounding box center [590, 252] width 57 height 19
click at [164, 310] on span "MLC Song Code :" at bounding box center [143, 309] width 47 height 7
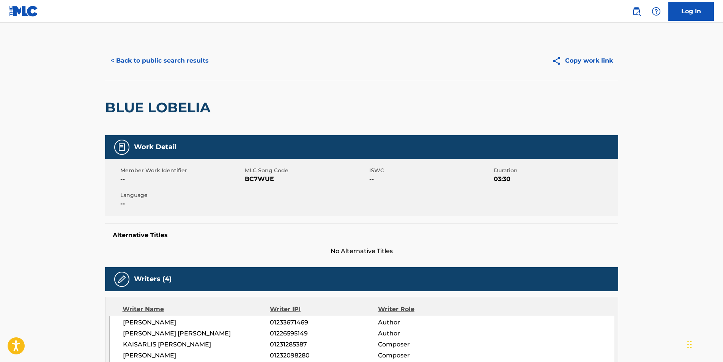
click at [189, 60] on button "< Back to public search results" at bounding box center [159, 60] width 109 height 19
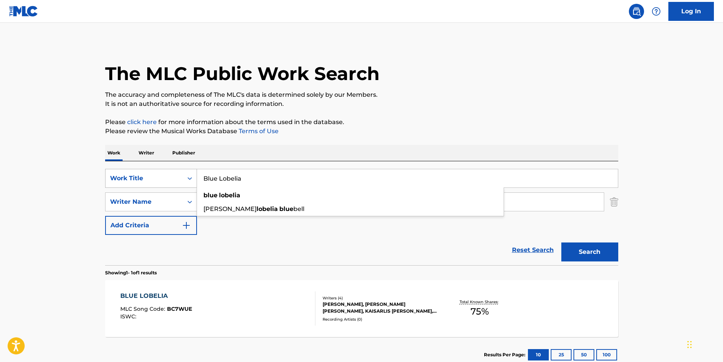
drag, startPoint x: 285, startPoint y: 177, endPoint x: 157, endPoint y: 177, distance: 127.6
click at [157, 177] on div "SearchWithCriteria0f971920-e623-4947-bec0-9c6ef590a1a3 Work Title Blue Lobelia …" at bounding box center [361, 178] width 513 height 19
paste input "Curtan el Mambo"
type input "Curtan el Mambo"
click at [564, 57] on div "The MLC Public Work Search" at bounding box center [361, 69] width 513 height 55
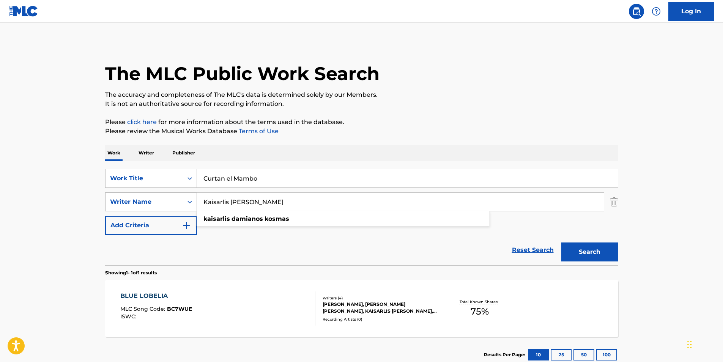
paste input "Gonzalo Nahuel Moya"
drag, startPoint x: 294, startPoint y: 200, endPoint x: 151, endPoint y: 205, distance: 142.5
click at [151, 205] on div "SearchWithCriteria82613769-7d4c-474b-bede-82430d42dbab Writer Name Gonzalo Nahu…" at bounding box center [361, 202] width 513 height 19
click at [441, 101] on p "It is not an authoritative source for recording information." at bounding box center [361, 103] width 513 height 9
click at [573, 253] on button "Search" at bounding box center [590, 252] width 57 height 19
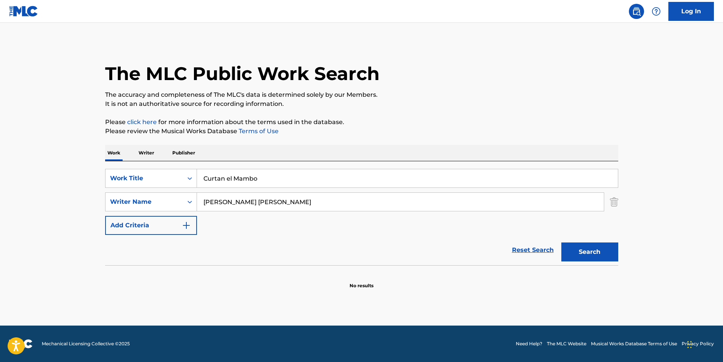
click at [258, 205] on input "Gonzalo Nahuel Moya" at bounding box center [400, 202] width 407 height 18
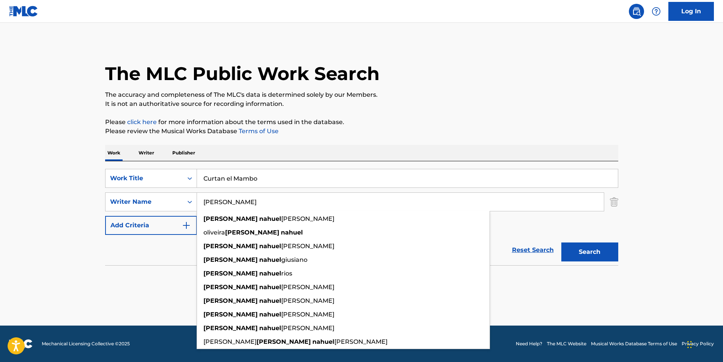
click at [545, 48] on div "The MLC Public Work Search" at bounding box center [361, 69] width 513 height 55
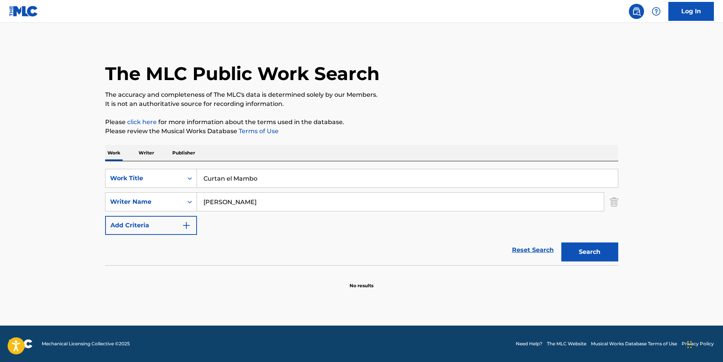
click at [582, 241] on div "Search" at bounding box center [588, 250] width 61 height 30
click at [582, 247] on button "Search" at bounding box center [590, 252] width 57 height 19
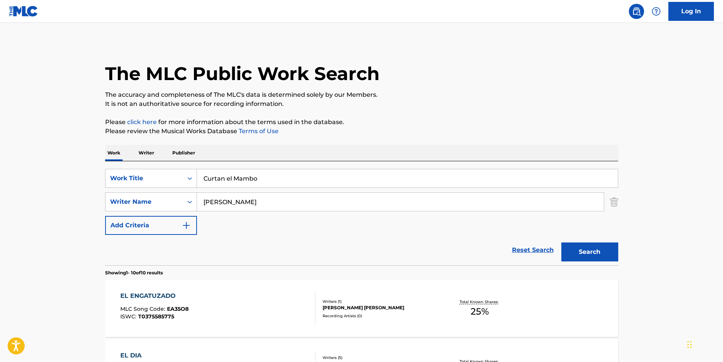
scroll to position [38, 0]
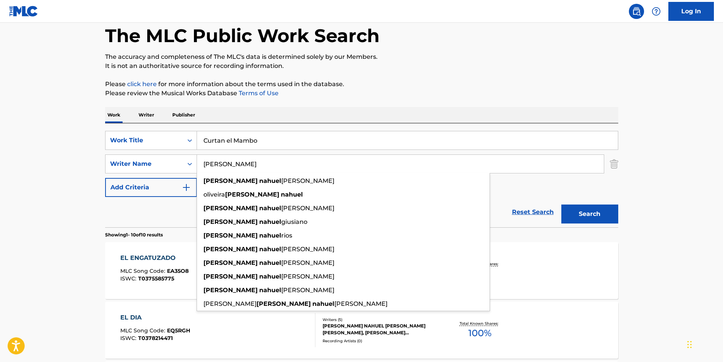
drag, startPoint x: 234, startPoint y: 167, endPoint x: 128, endPoint y: 174, distance: 106.5
click at [128, 174] on div "SearchWithCriteria0f971920-e623-4947-bec0-9c6ef590a1a3 Work Title Curtan el Mam…" at bounding box center [361, 164] width 513 height 66
paste input "Moya"
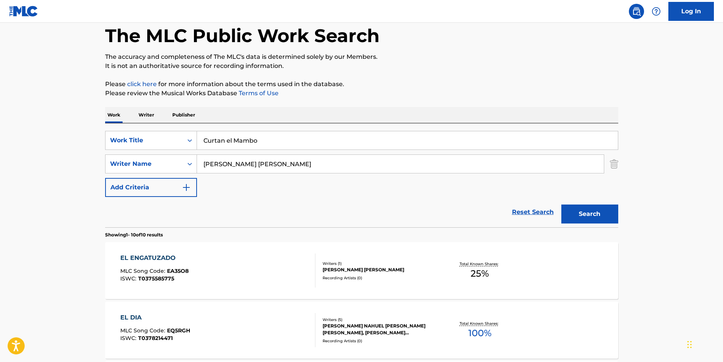
click at [446, 85] on p "Please click here for more information about the terms used in the database." at bounding box center [361, 84] width 513 height 9
drag, startPoint x: 232, startPoint y: 167, endPoint x: 308, endPoint y: 167, distance: 76.7
click at [308, 167] on input "Gonzalo Nahuel Moya" at bounding box center [400, 164] width 407 height 18
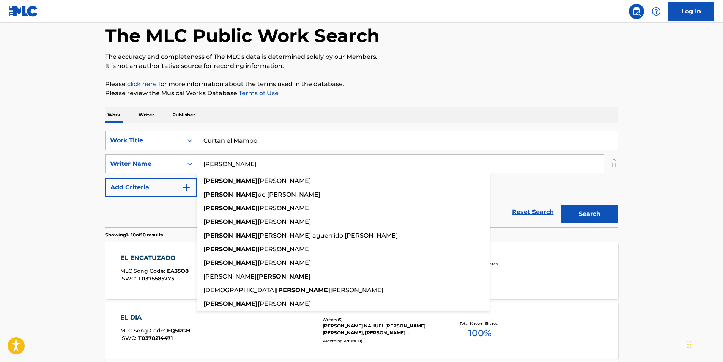
type input "Gonzalo"
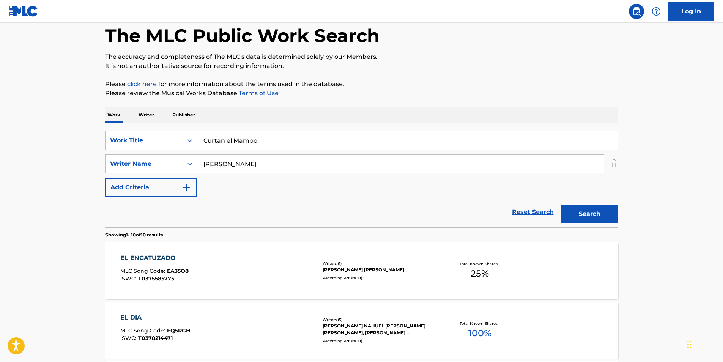
click at [526, 45] on div "The MLC Public Work Search" at bounding box center [361, 31] width 513 height 55
click at [576, 221] on button "Search" at bounding box center [590, 214] width 57 height 19
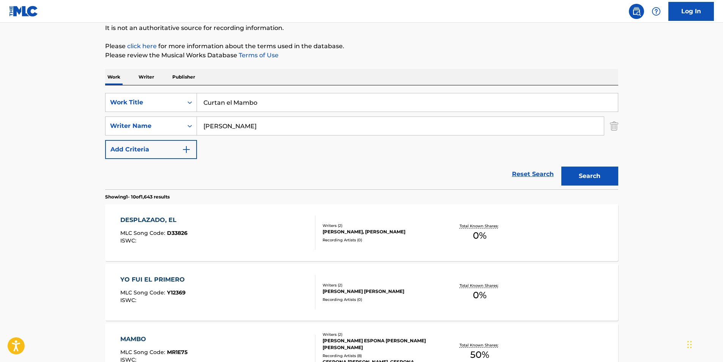
scroll to position [114, 0]
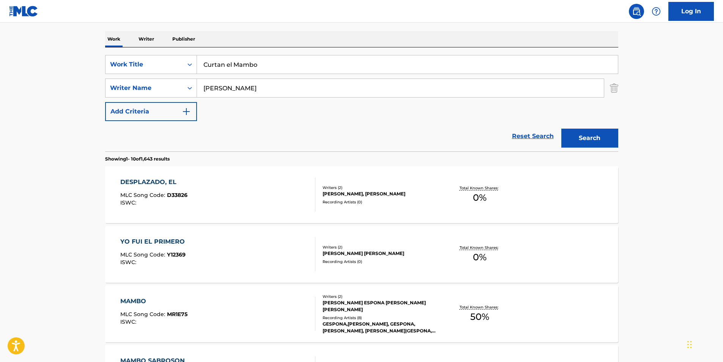
click at [183, 200] on div "ISWC :" at bounding box center [153, 203] width 67 height 6
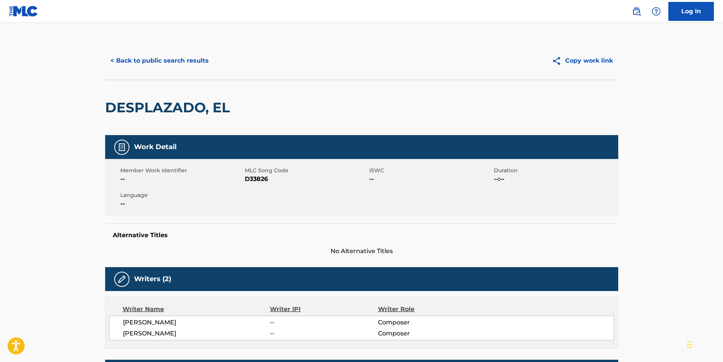
click at [167, 65] on button "< Back to public search results" at bounding box center [159, 60] width 109 height 19
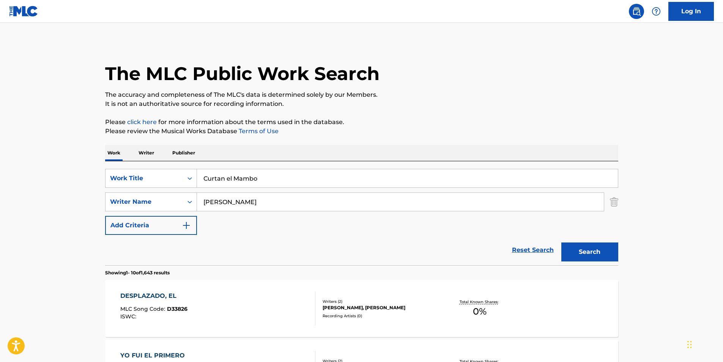
scroll to position [114, 0]
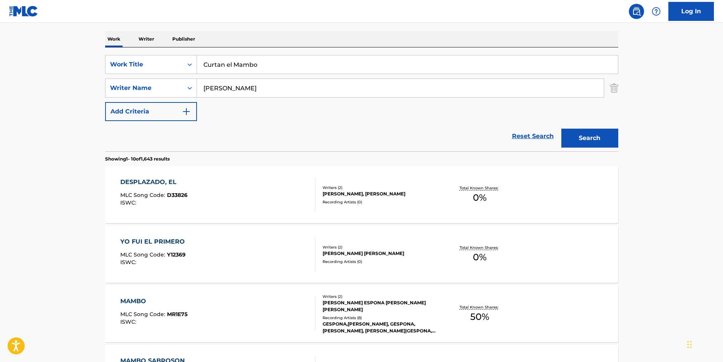
click at [278, 64] on input "Curtan el Mambo" at bounding box center [407, 64] width 421 height 18
paste input "Fuck Competi"
drag, startPoint x: 252, startPoint y: 71, endPoint x: 105, endPoint y: 83, distance: 147.8
click at [105, 83] on div "SearchWithCriteria0f971920-e623-4947-bec0-9c6ef590a1a3 Work Title Curtan el Mam…" at bounding box center [361, 88] width 513 height 66
paste input "Search Form"
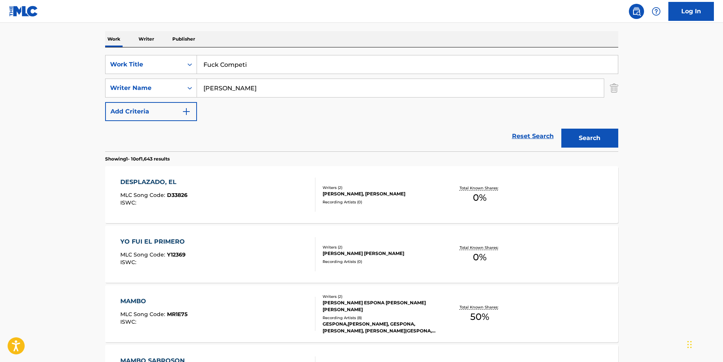
type input "Fuck Competi"
click at [269, 20] on nav "Log In" at bounding box center [361, 11] width 723 height 23
drag, startPoint x: 281, startPoint y: 98, endPoint x: 170, endPoint y: 96, distance: 110.5
click at [170, 96] on div "SearchWithCriteria0f971920-e623-4947-bec0-9c6ef590a1a3 Work Title Fuck Competi …" at bounding box center [361, 88] width 513 height 66
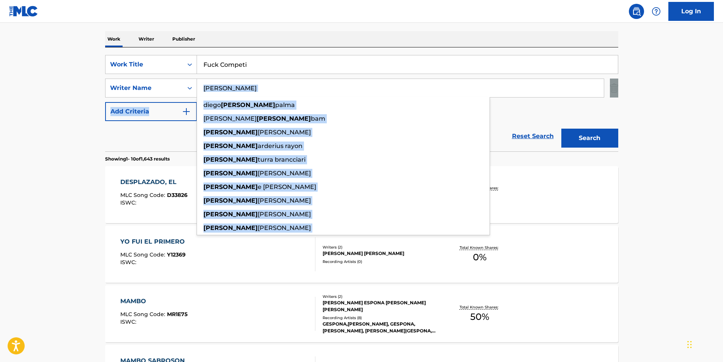
click at [286, 88] on input "Gonzalo" at bounding box center [400, 88] width 407 height 18
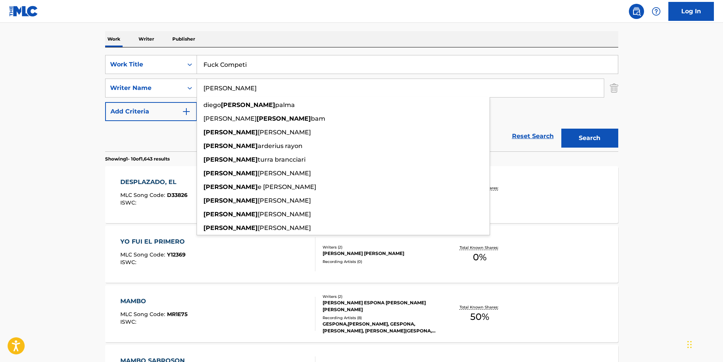
click at [1, 104] on main "The MLC Public Work Search The accuracy and completeness of The MLC's data is d…" at bounding box center [361, 356] width 723 height 894
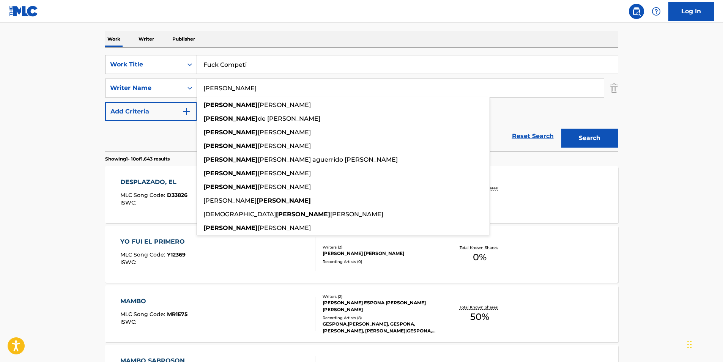
drag, startPoint x: 242, startPoint y: 89, endPoint x: 152, endPoint y: 104, distance: 90.4
click at [141, 102] on div "SearchWithCriteria0f971920-e623-4947-bec0-9c6ef590a1a3 Work Title Fuck Competi …" at bounding box center [361, 88] width 513 height 66
paste input "Sergio Martin Grasso"
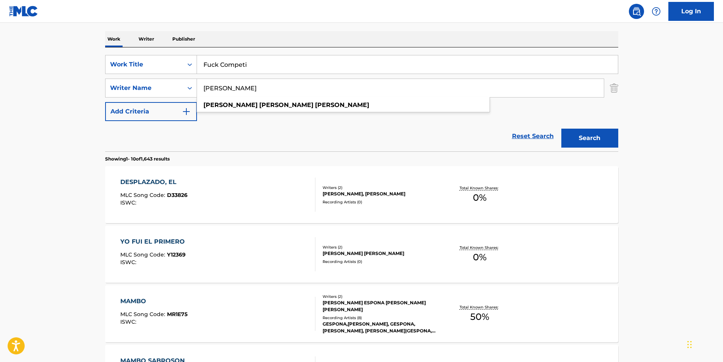
click at [617, 139] on button "Search" at bounding box center [590, 138] width 57 height 19
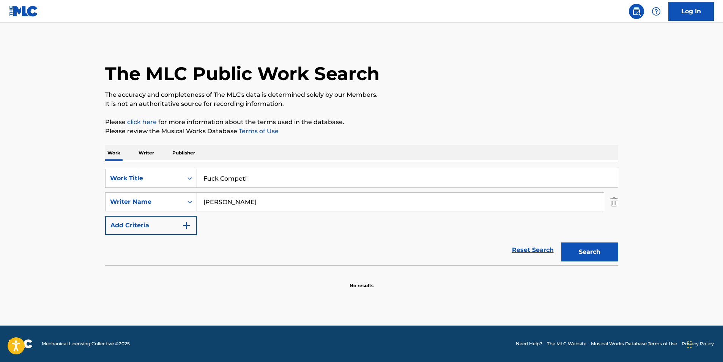
click at [236, 204] on input "Sergio Martin Grasso" at bounding box center [400, 202] width 407 height 18
type input "Sergio"
click at [562, 243] on button "Search" at bounding box center [590, 252] width 57 height 19
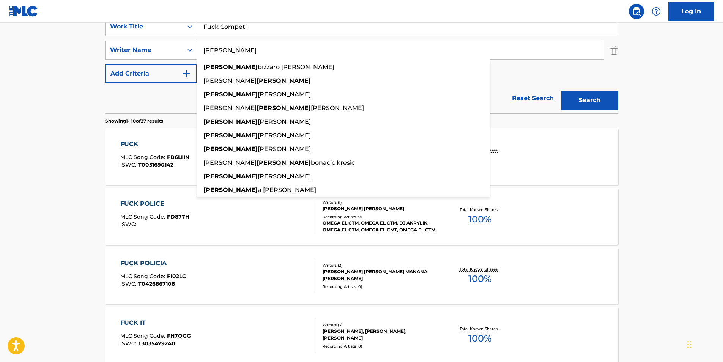
scroll to position [38, 0]
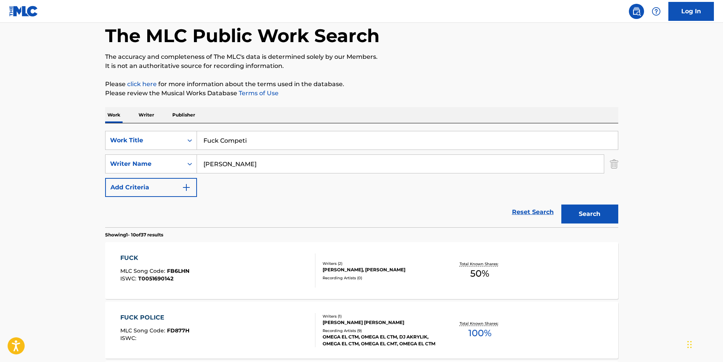
paste input "Champagne"
drag, startPoint x: 115, startPoint y: 144, endPoint x: 96, endPoint y: 147, distance: 19.6
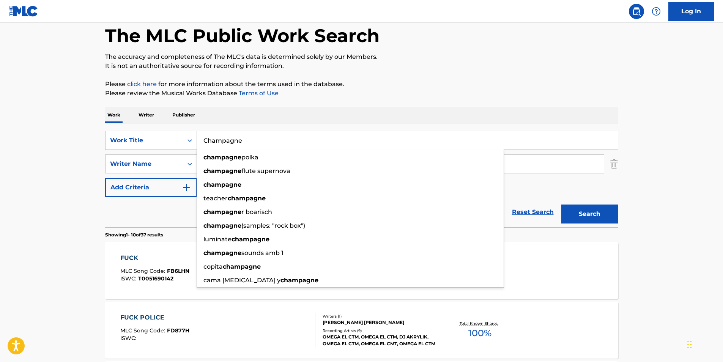
type input "Champagne"
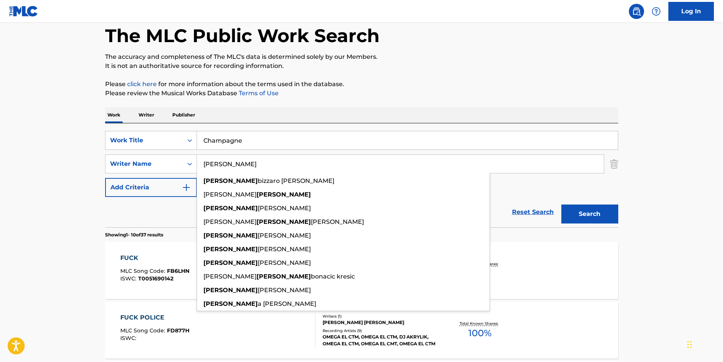
drag, startPoint x: 251, startPoint y: 169, endPoint x: 408, endPoint y: 96, distance: 173.8
paste input "Marcelo Emilio Guerrina"
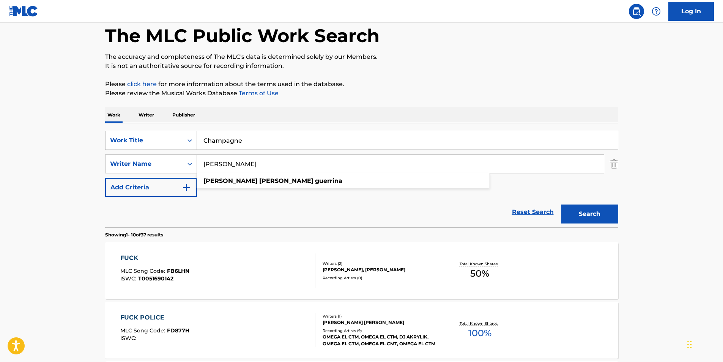
click at [452, 81] on p "Please click here for more information about the terms used in the database." at bounding box center [361, 84] width 513 height 9
click at [581, 217] on button "Search" at bounding box center [590, 214] width 57 height 19
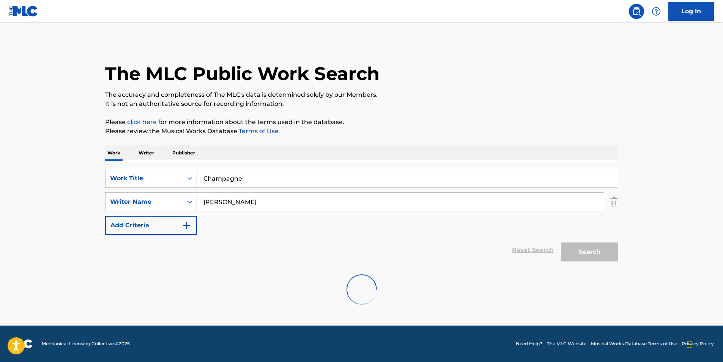
scroll to position [0, 0]
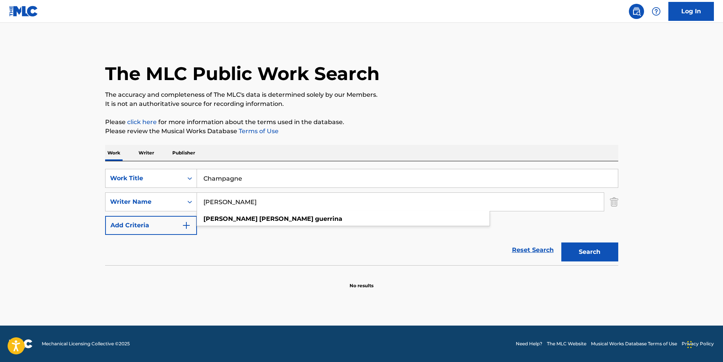
drag, startPoint x: 231, startPoint y: 201, endPoint x: 304, endPoint y: 210, distance: 73.1
click at [304, 210] on input "Marcelo Emilio Guerrina" at bounding box center [400, 202] width 407 height 18
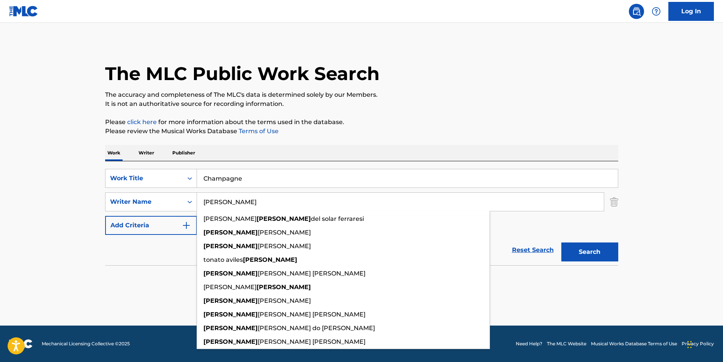
type input "Marcelo"
click at [573, 101] on p "It is not an authoritative source for recording information." at bounding box center [361, 103] width 513 height 9
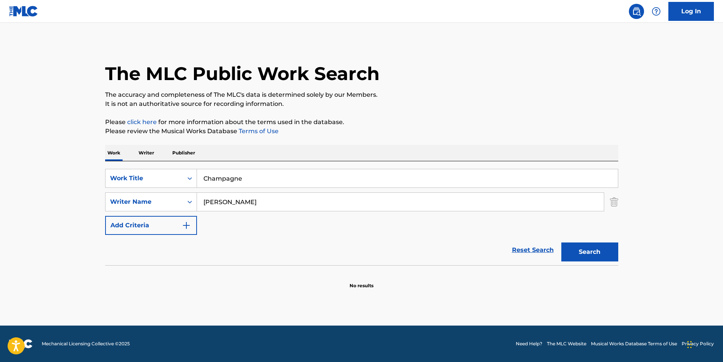
click at [597, 254] on button "Search" at bounding box center [590, 252] width 57 height 19
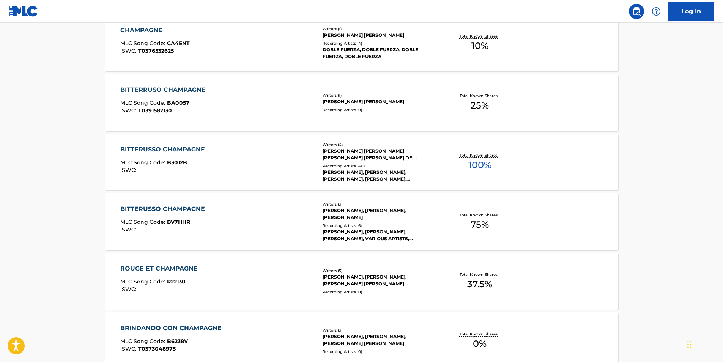
scroll to position [342, 0]
